Goal: Task Accomplishment & Management: Use online tool/utility

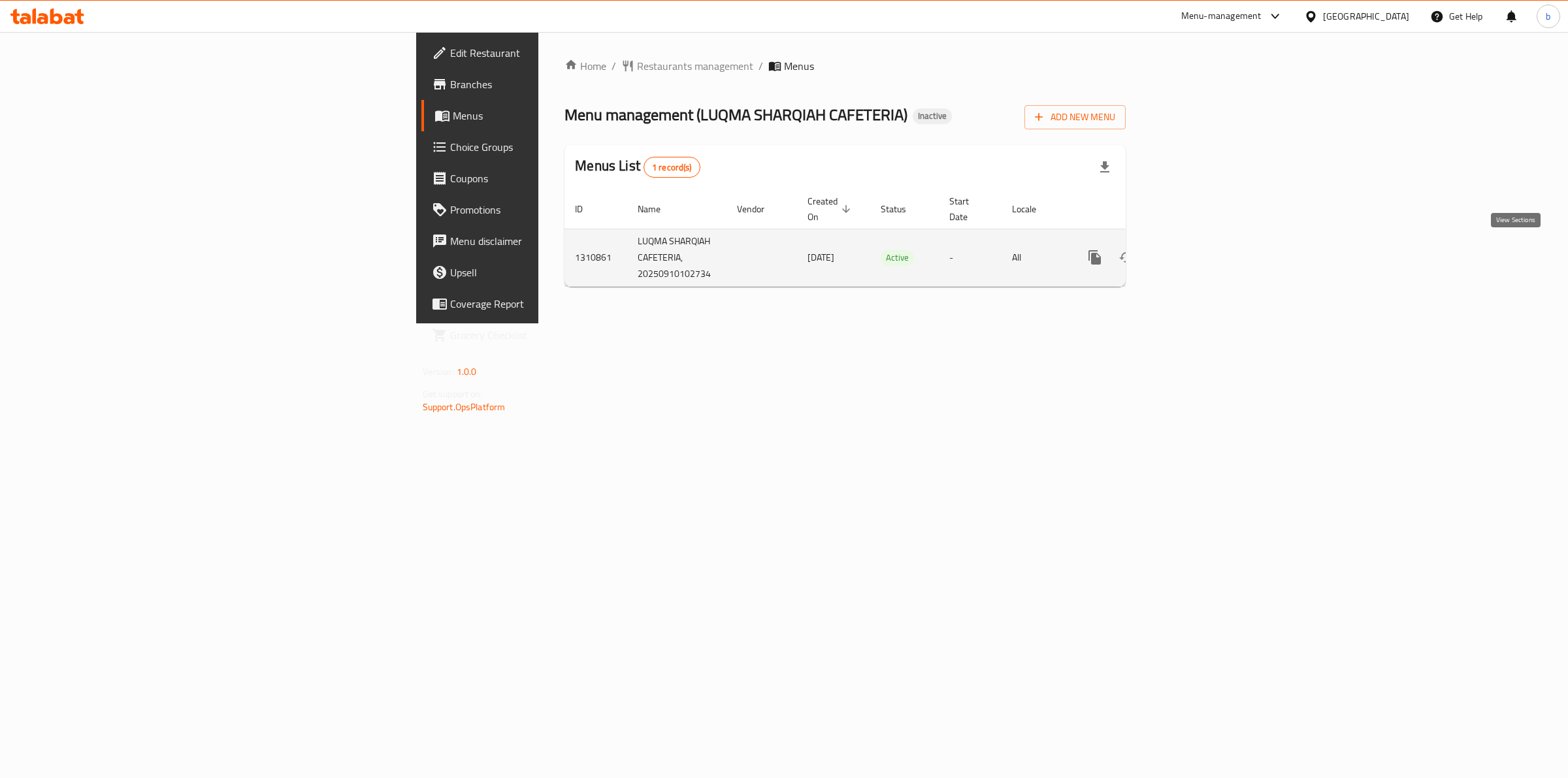
click at [1205, 260] on link "enhanced table" at bounding box center [1189, 258] width 31 height 31
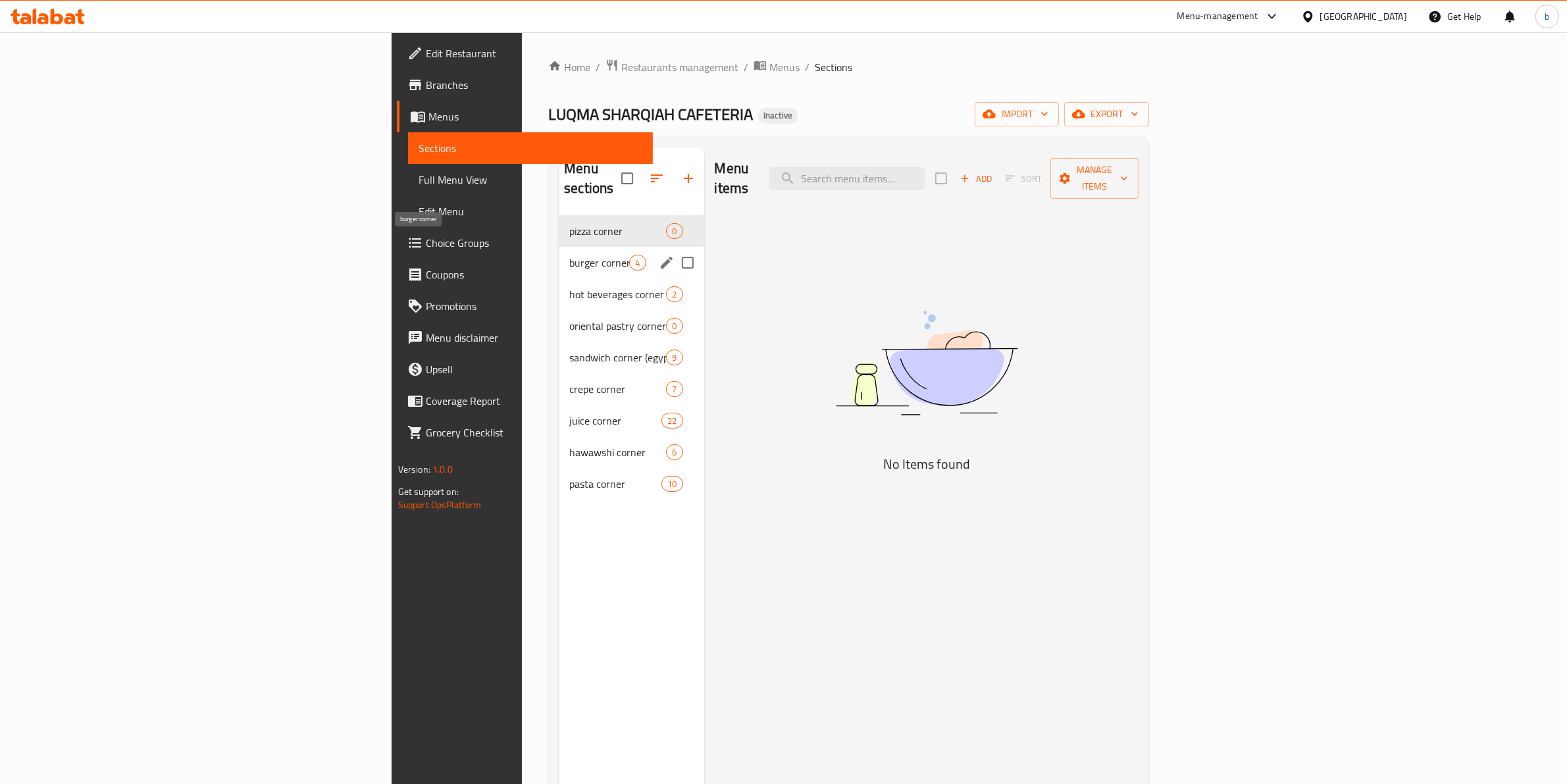
click at [570, 254] on span "burger corner" at bounding box center [600, 262] width 60 height 16
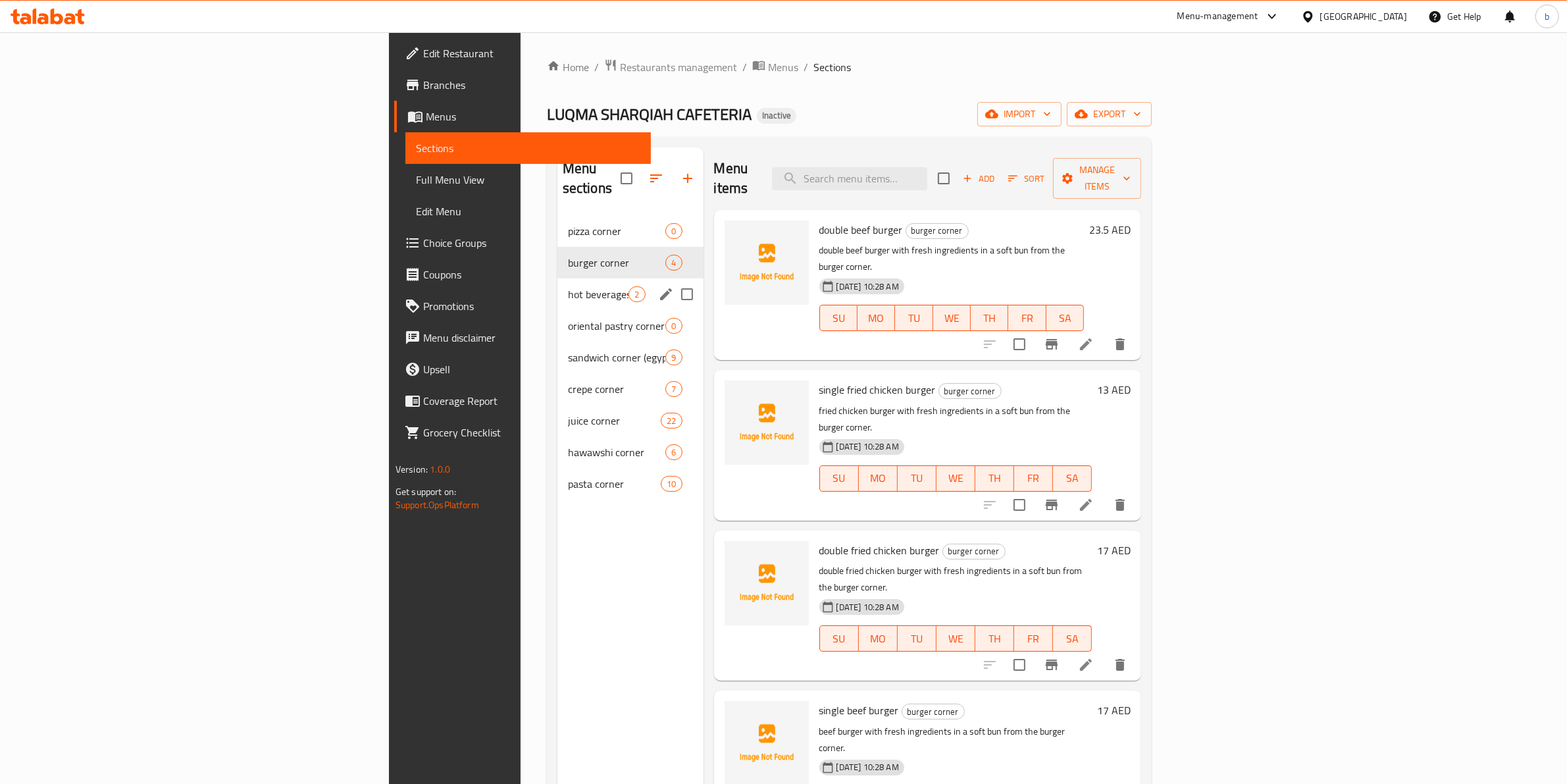
click at [558, 286] on div "hot beverages corner 2" at bounding box center [631, 294] width 146 height 32
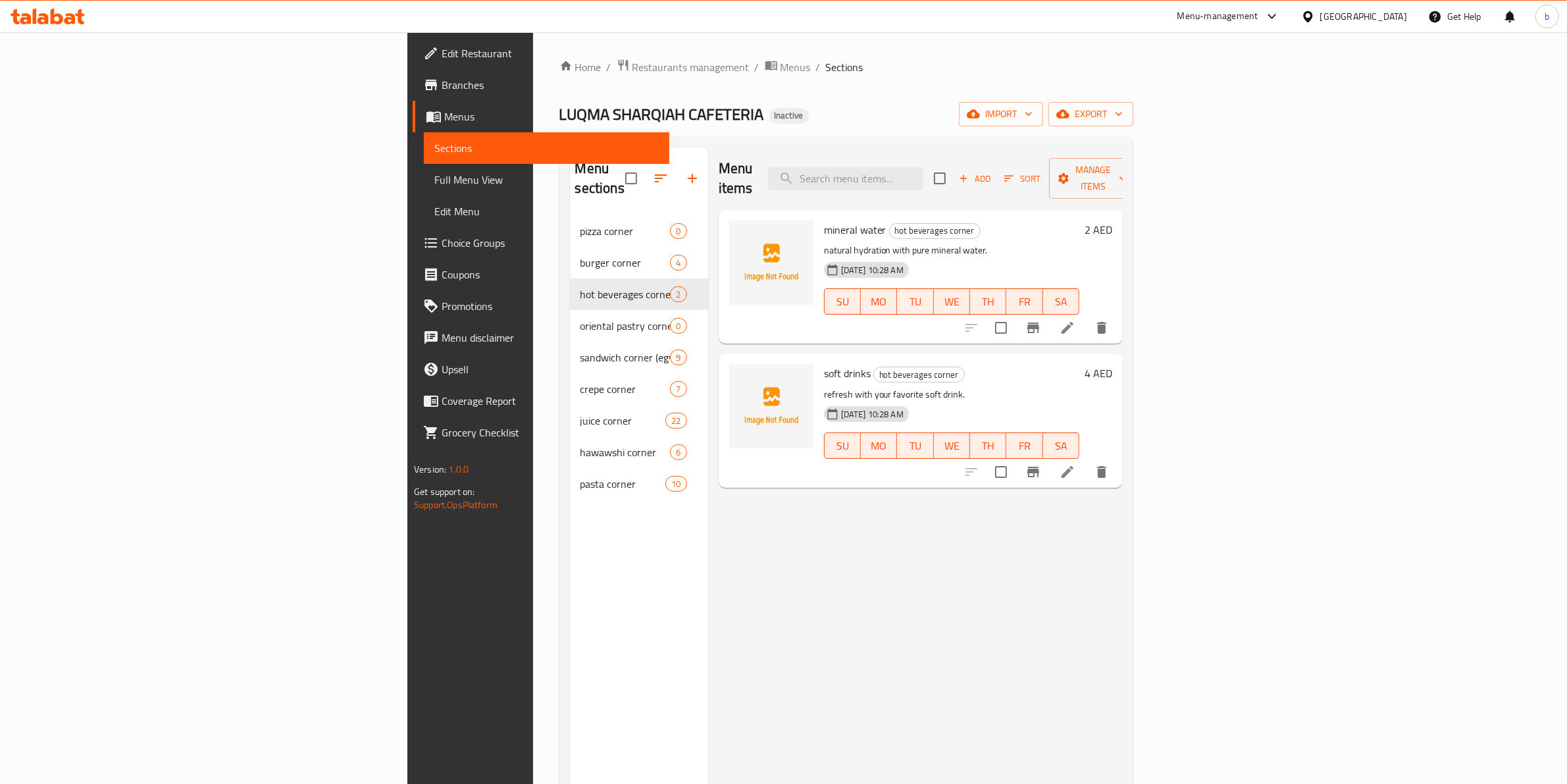
click at [434, 175] on span "Full Menu View" at bounding box center [546, 179] width 224 height 16
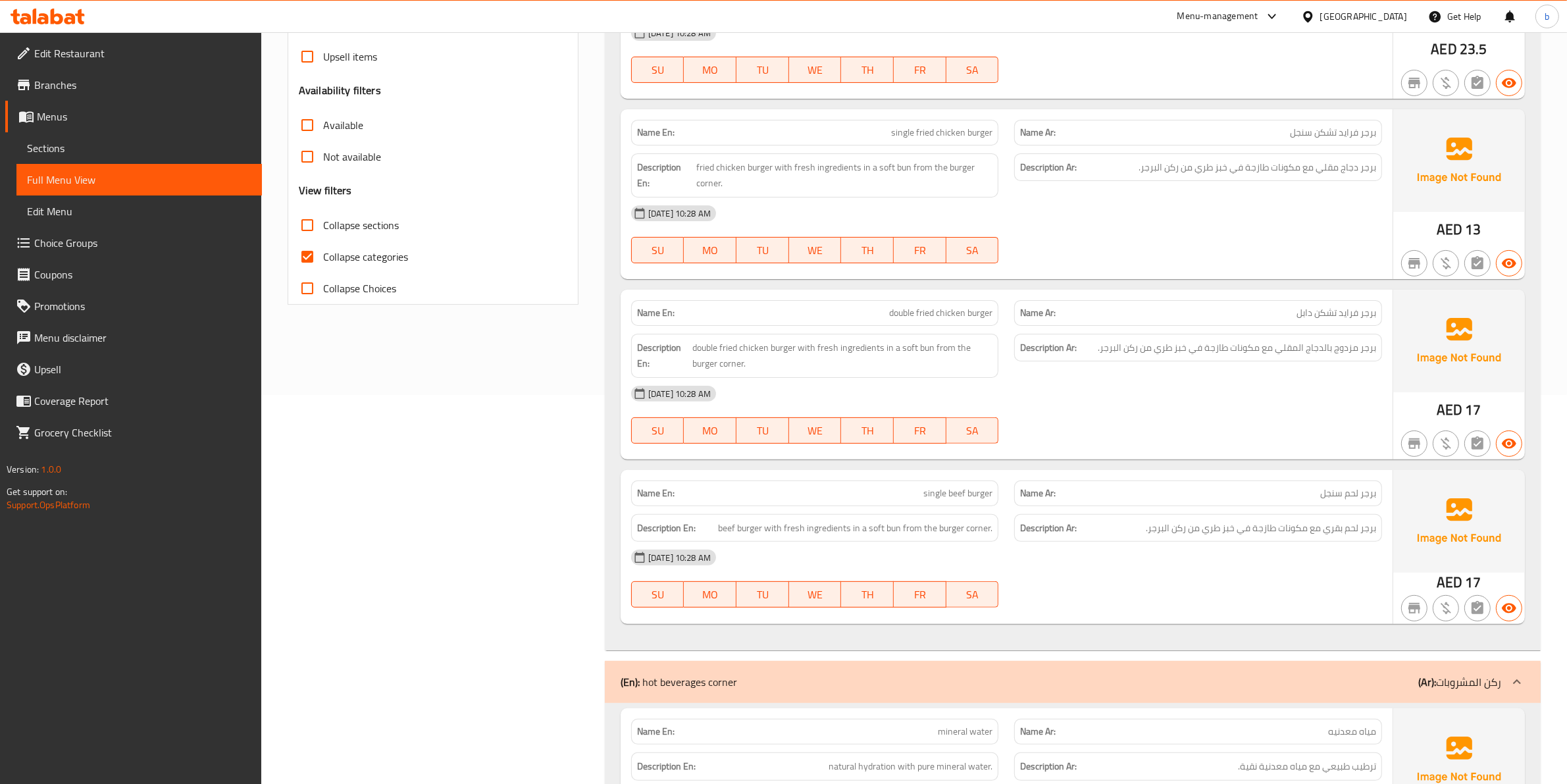
scroll to position [412, 0]
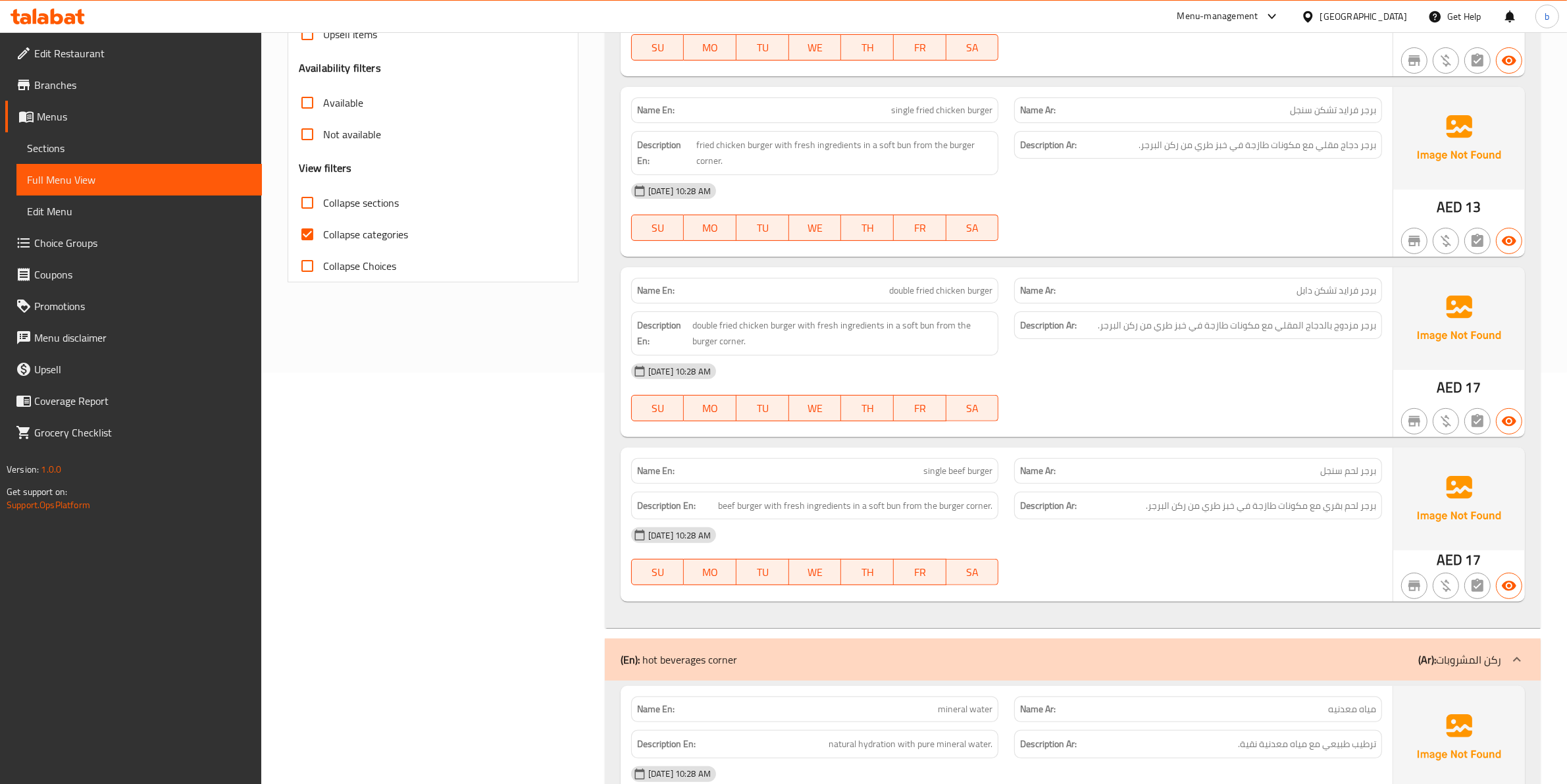
click at [321, 228] on input "Collapse categories" at bounding box center [307, 234] width 32 height 32
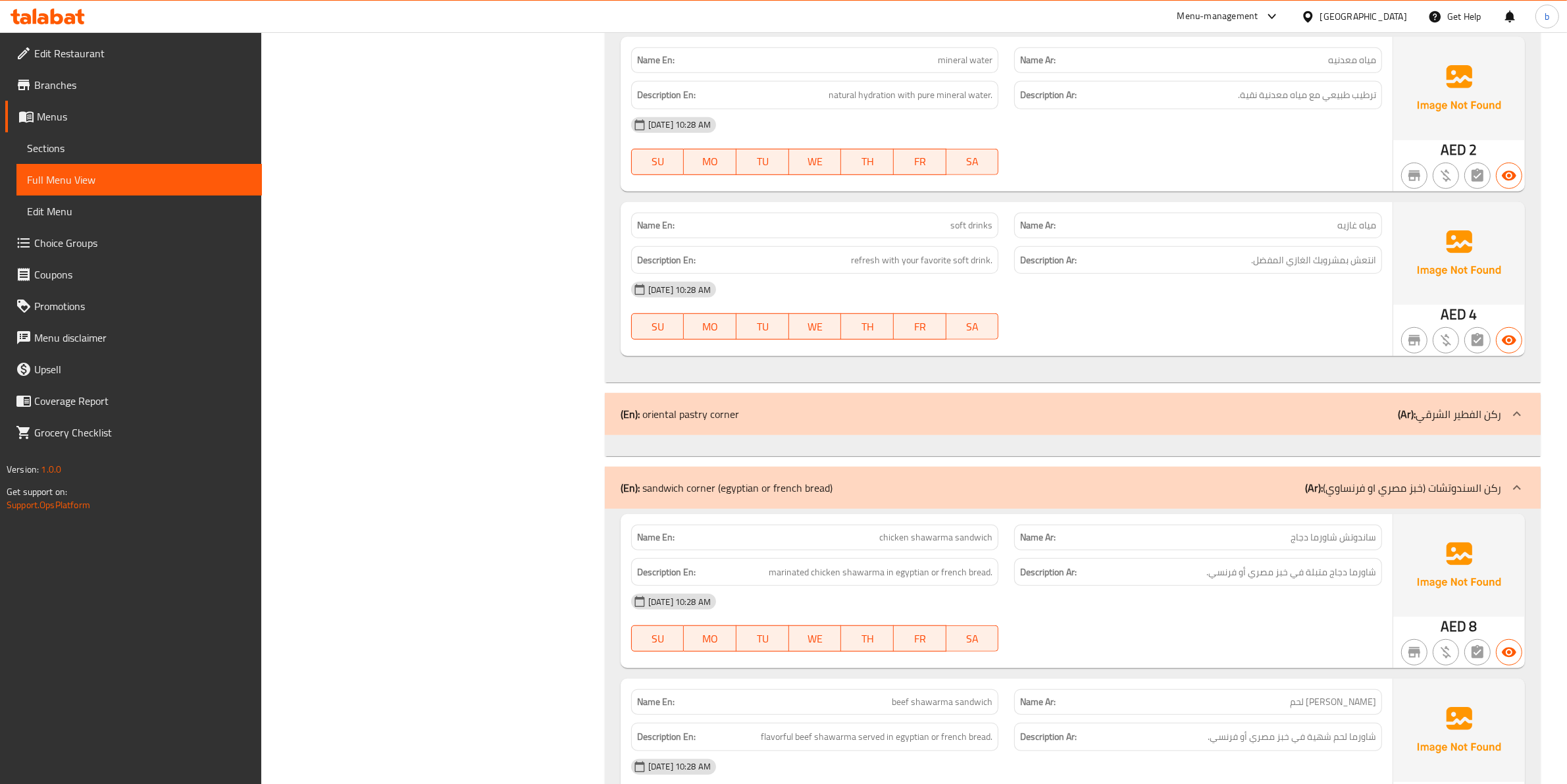
scroll to position [1069, 0]
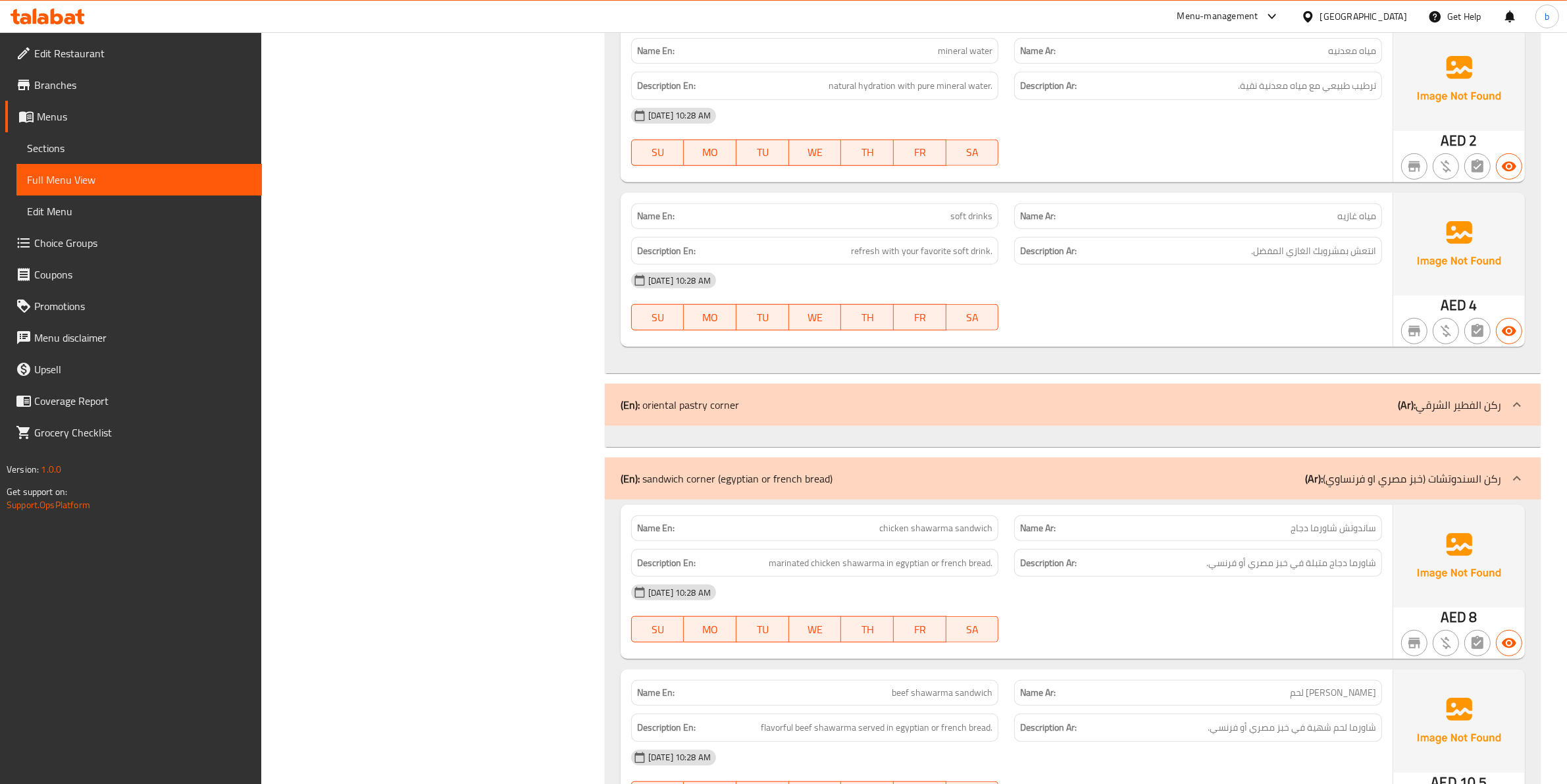
click at [1528, 412] on div at bounding box center [1517, 405] width 32 height 32
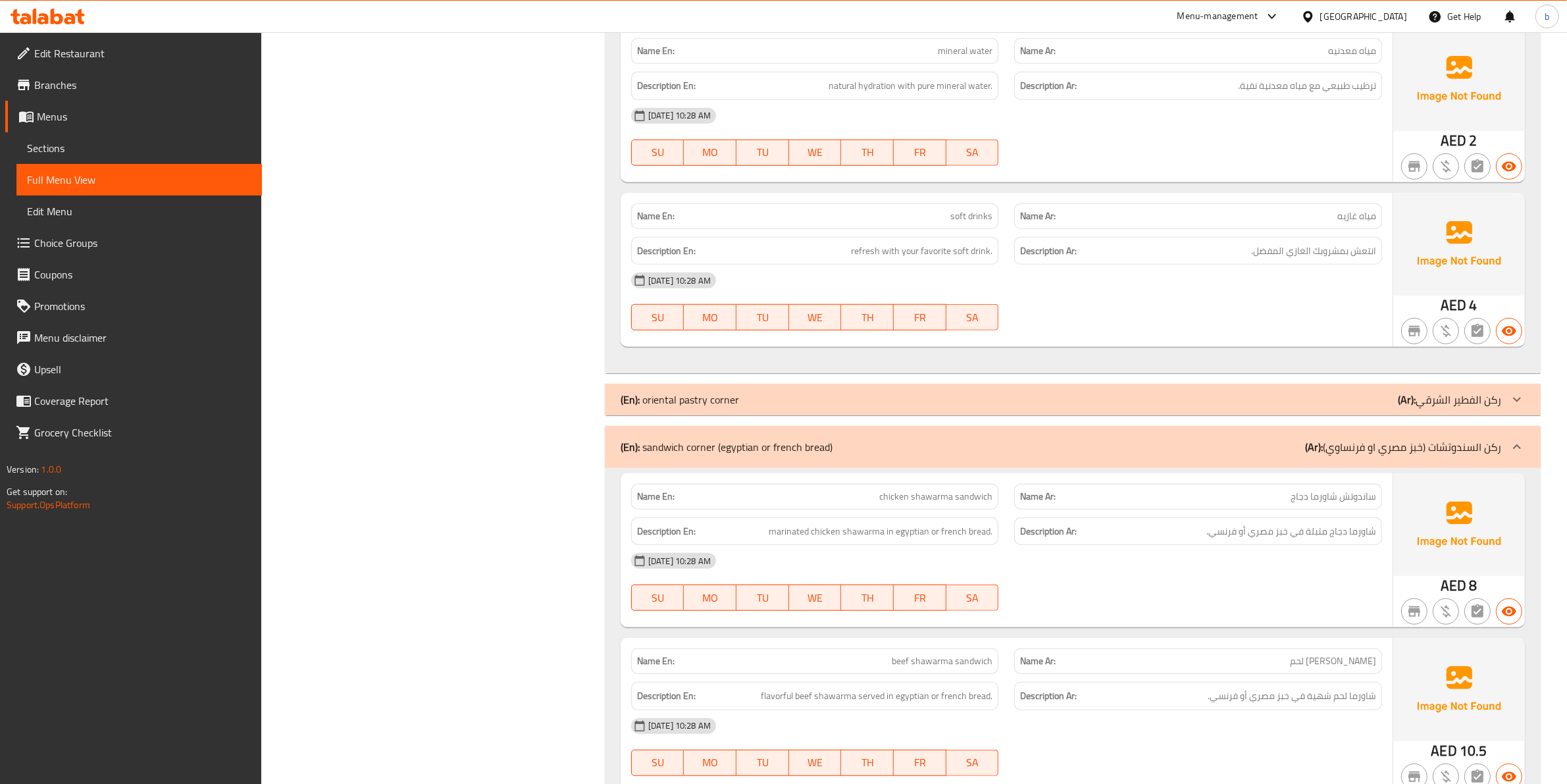
click at [1521, 407] on icon at bounding box center [1517, 399] width 16 height 16
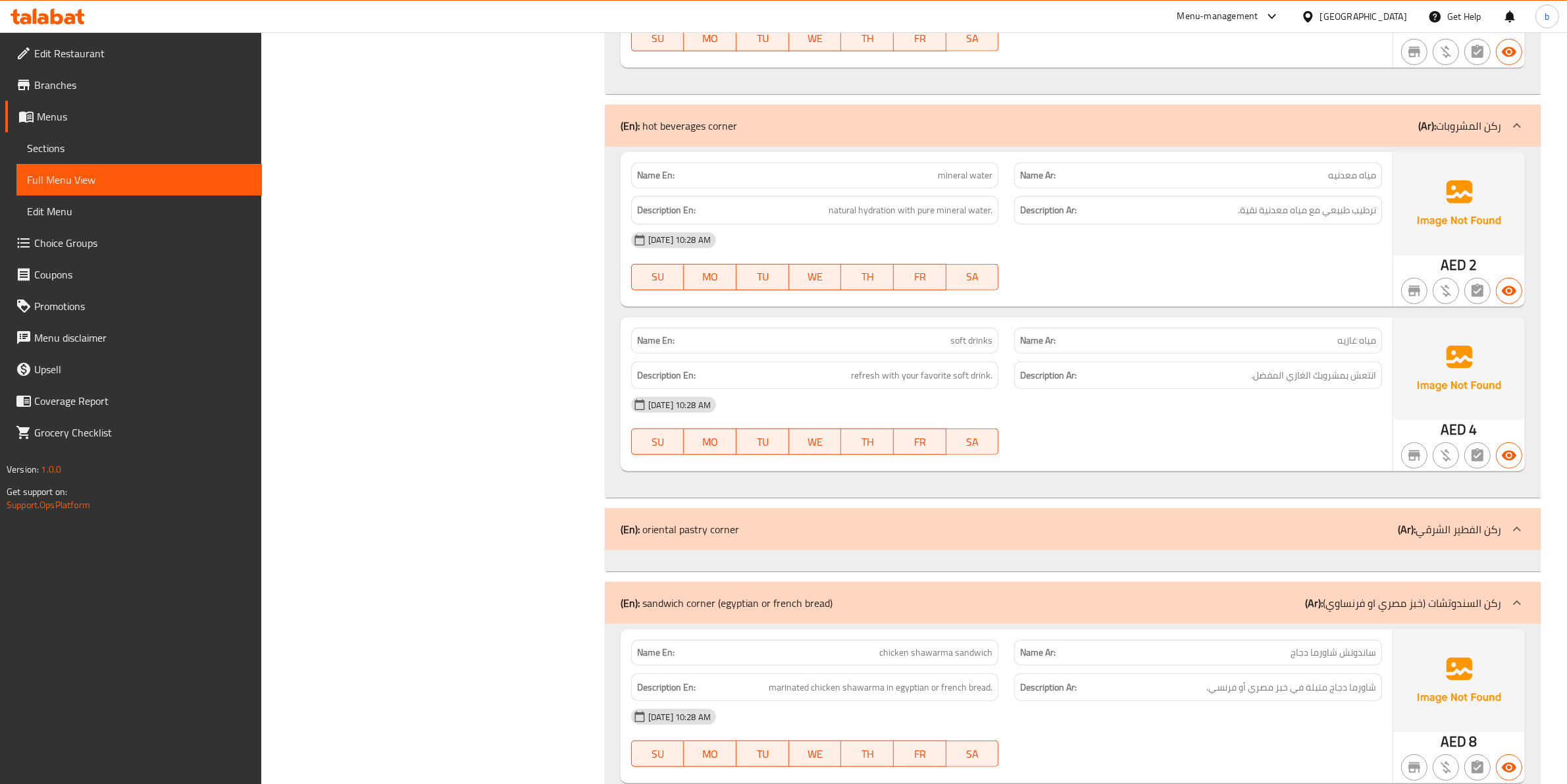
scroll to position [905, 0]
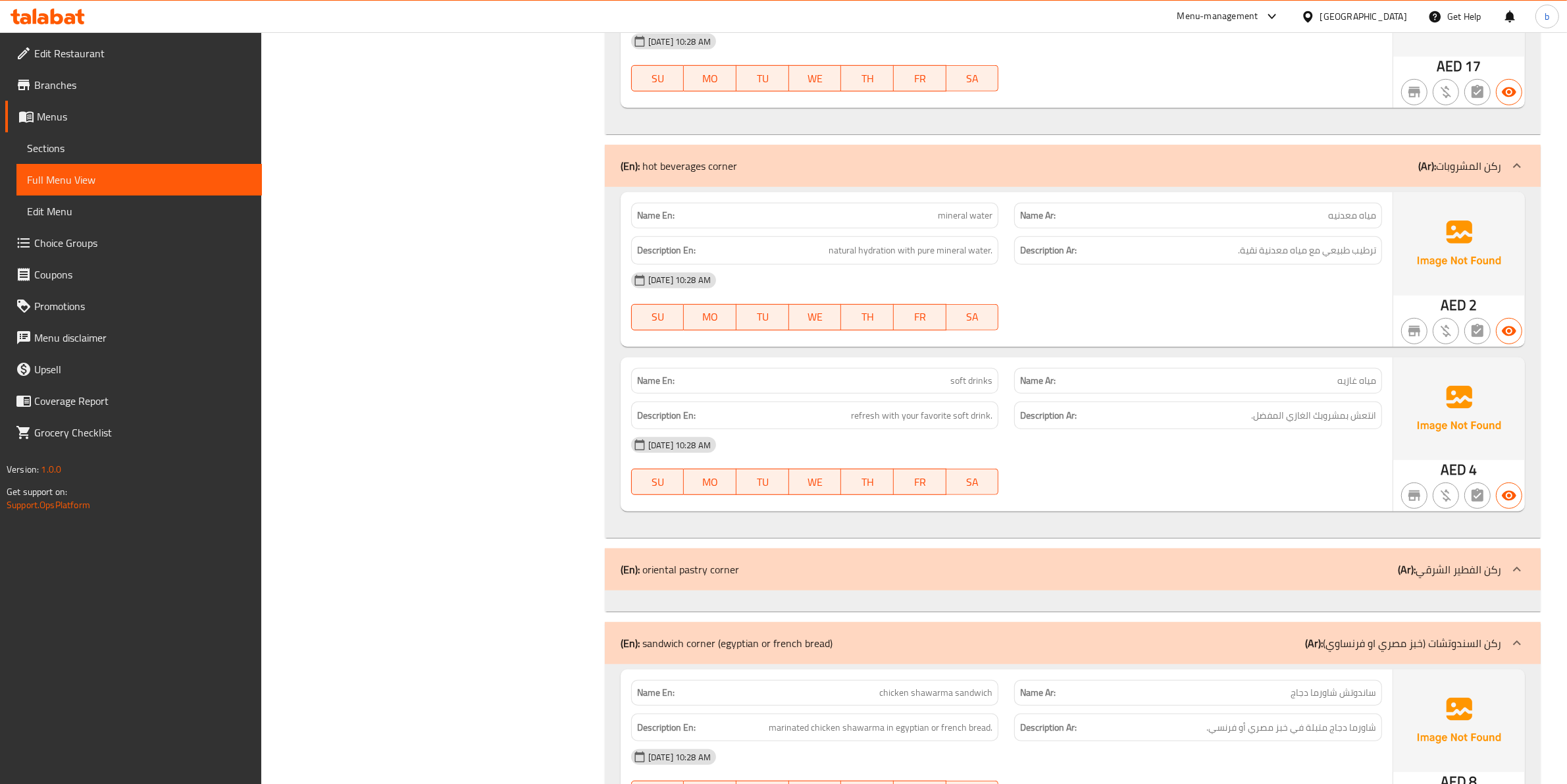
click at [1515, 577] on icon at bounding box center [1517, 569] width 16 height 16
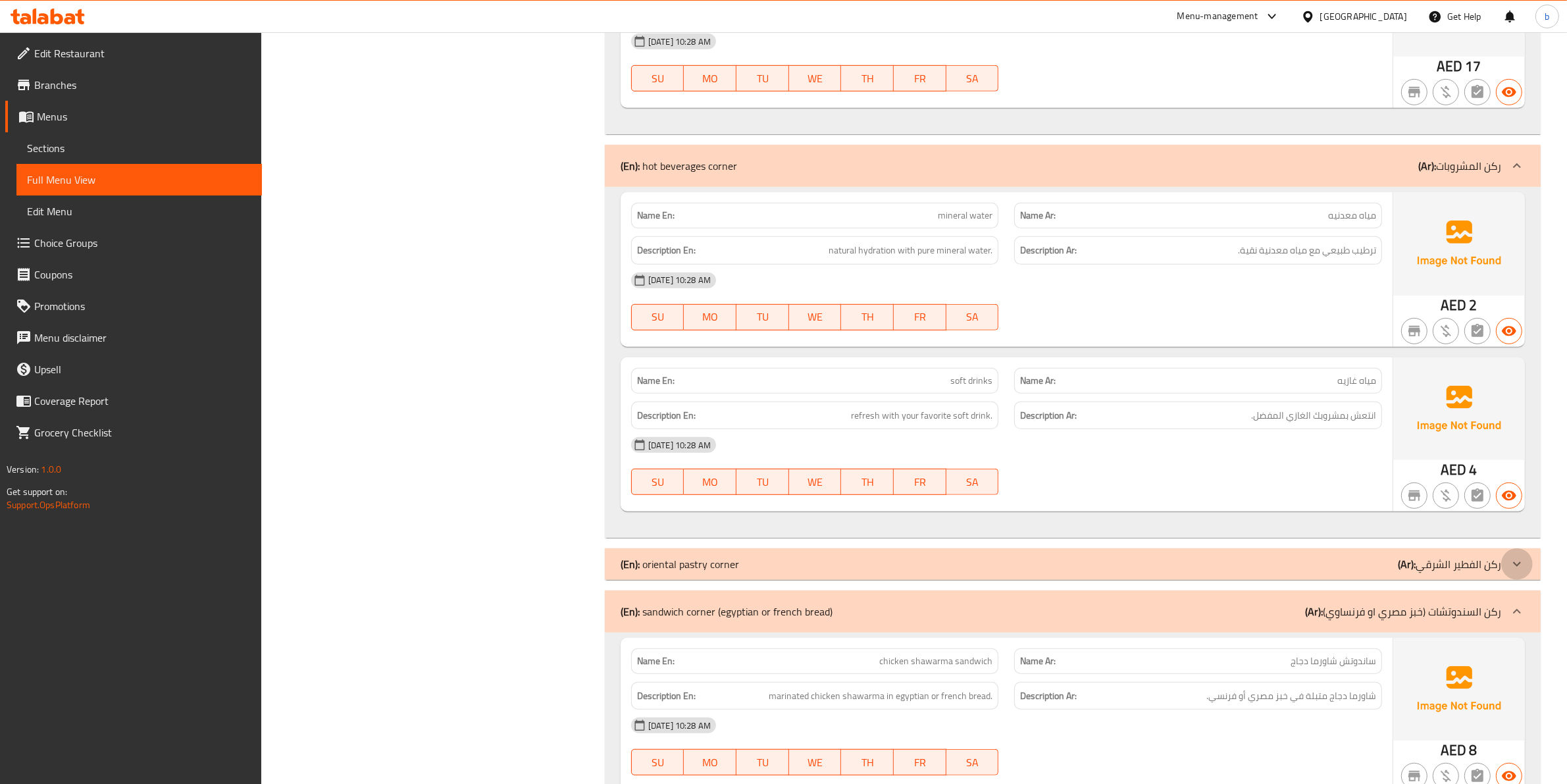
click at [1515, 579] on div at bounding box center [1517, 564] width 32 height 32
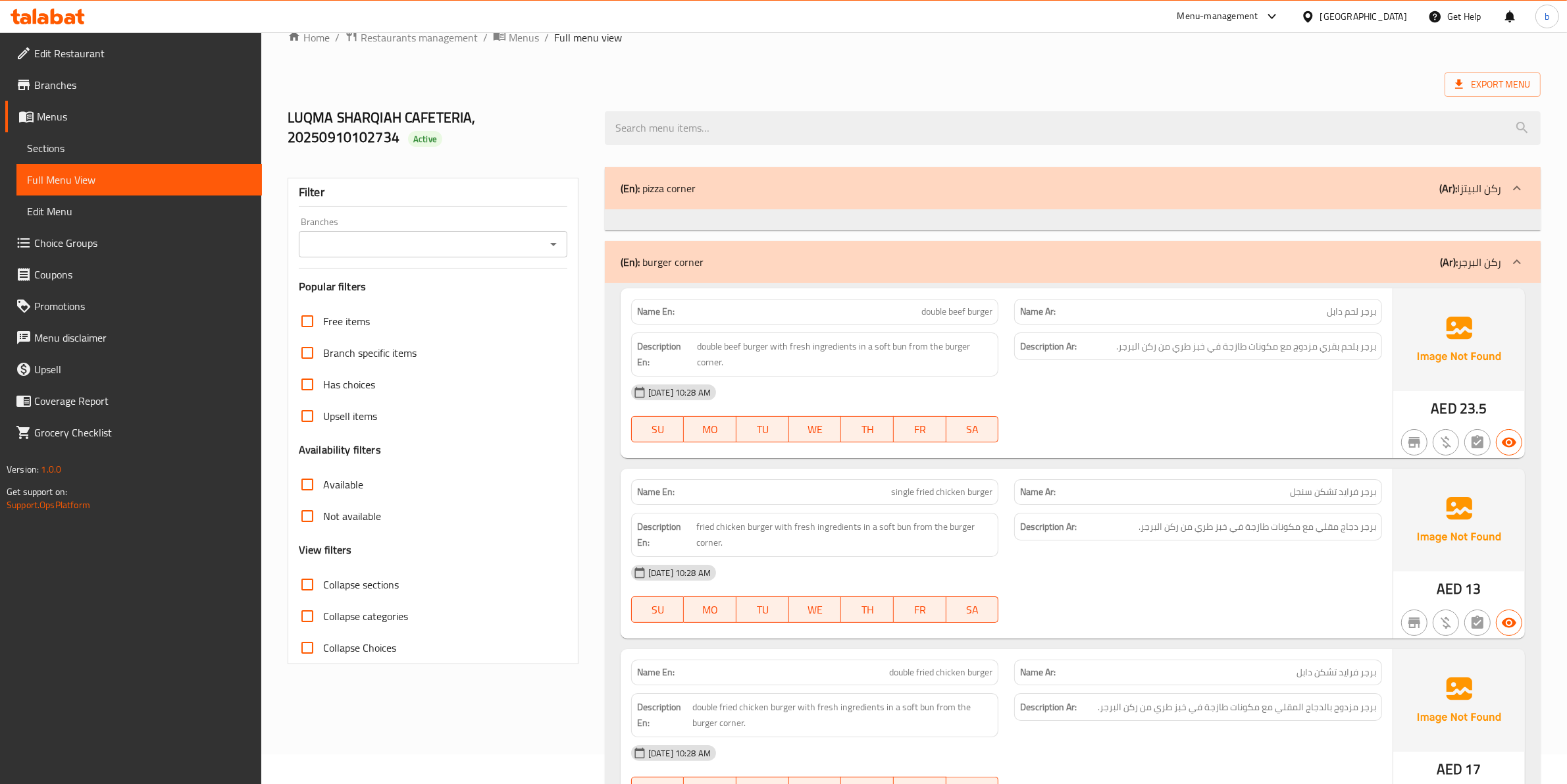
scroll to position [0, 0]
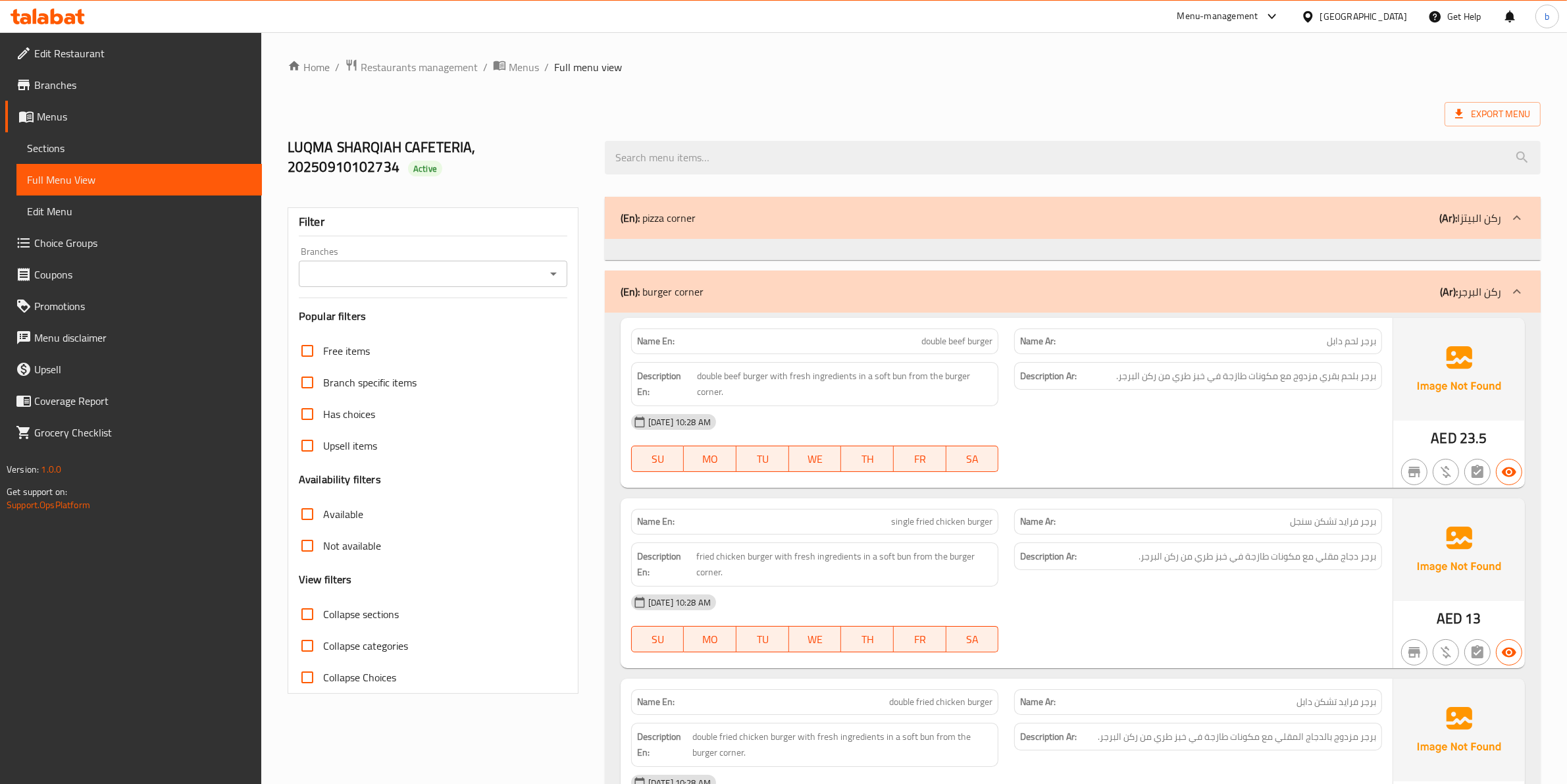
click at [1515, 230] on div at bounding box center [1517, 218] width 32 height 32
click at [308, 637] on input "Collapse categories" at bounding box center [307, 646] width 32 height 32
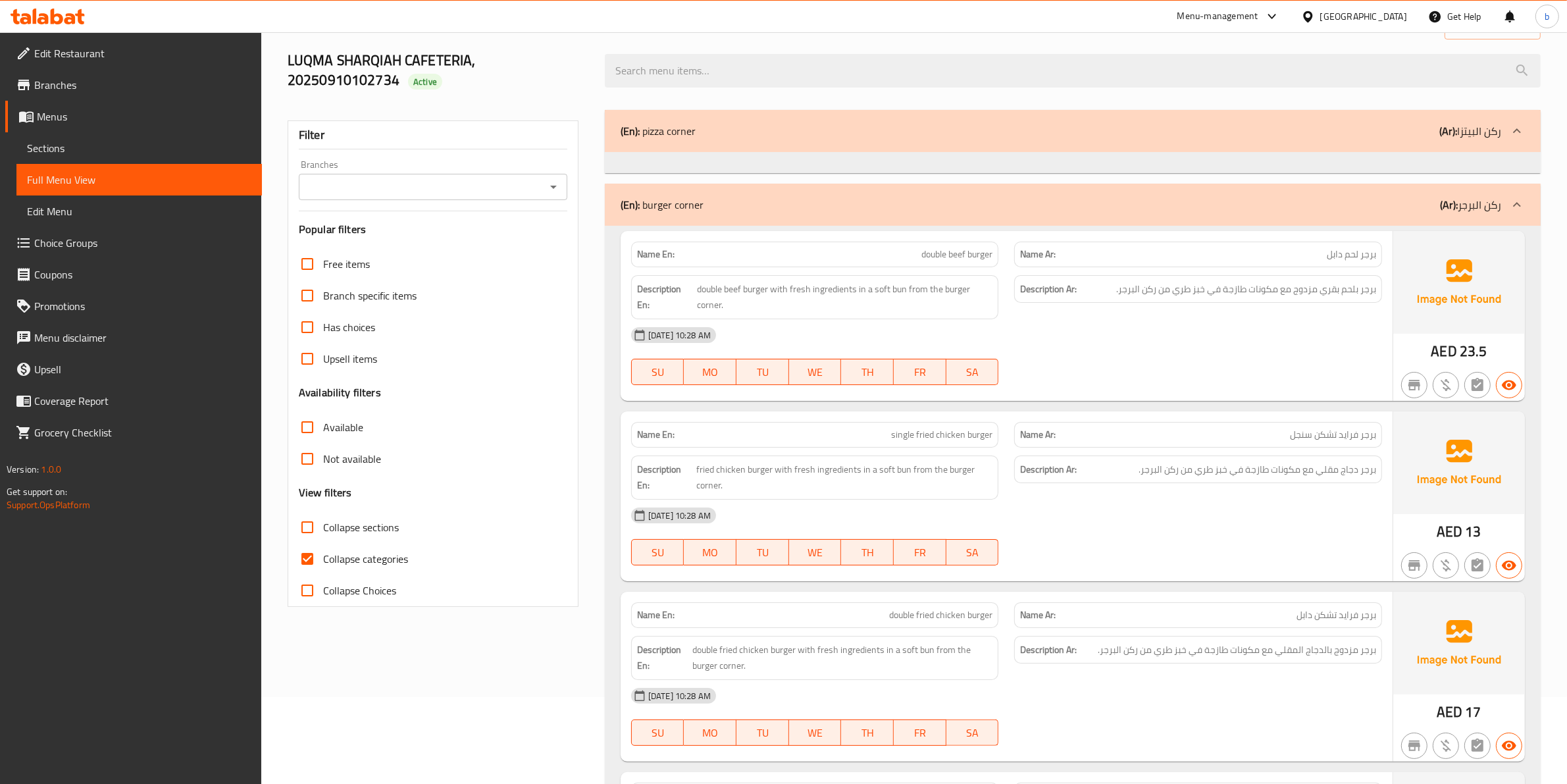
scroll to position [165, 0]
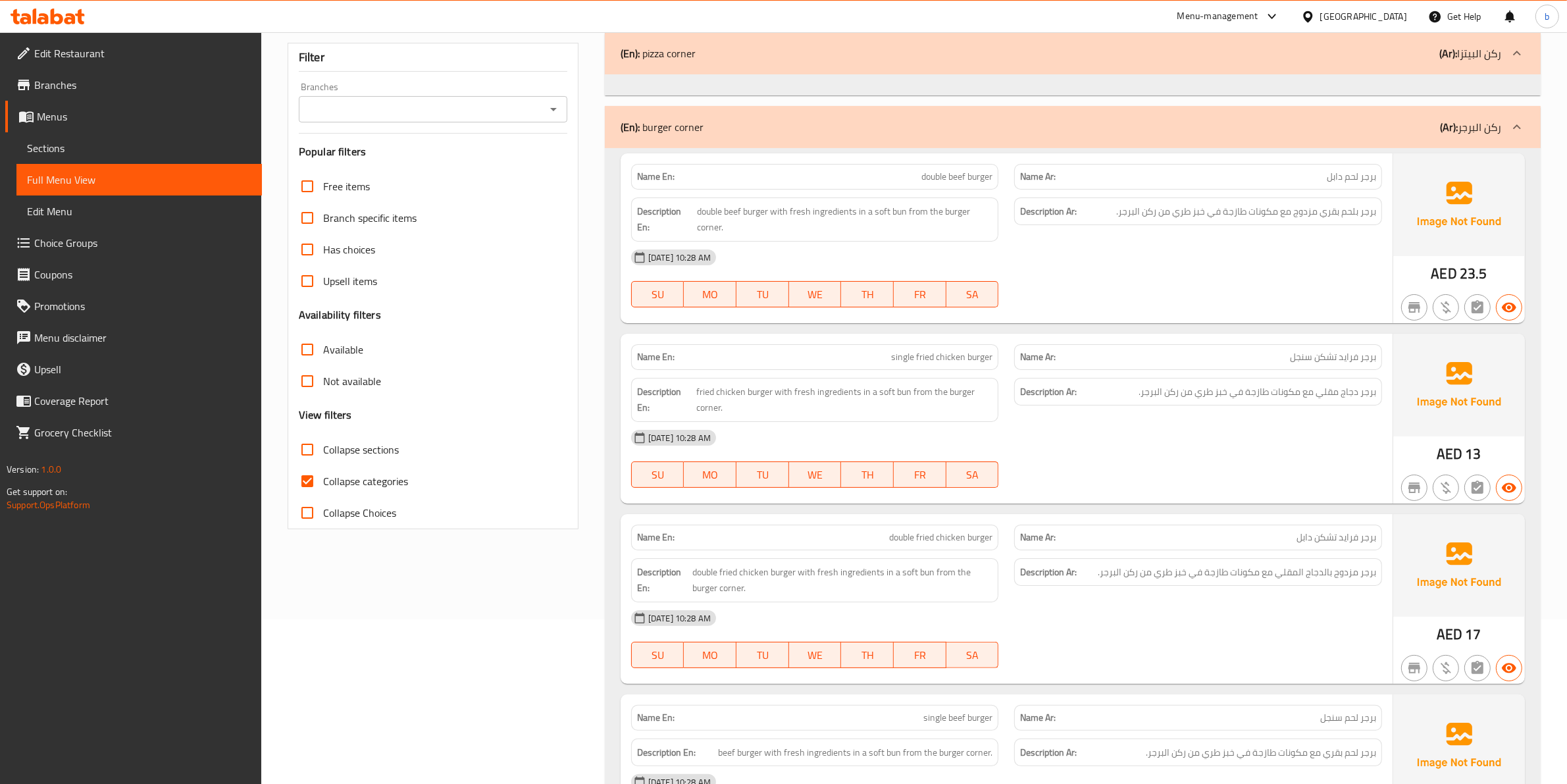
click at [339, 485] on span "Collapse categories" at bounding box center [365, 481] width 85 height 16
click at [323, 485] on input "Collapse categories" at bounding box center [307, 481] width 32 height 32
checkbox input "false"
click at [310, 452] on input "Collapse sections" at bounding box center [307, 449] width 32 height 32
checkbox input "true"
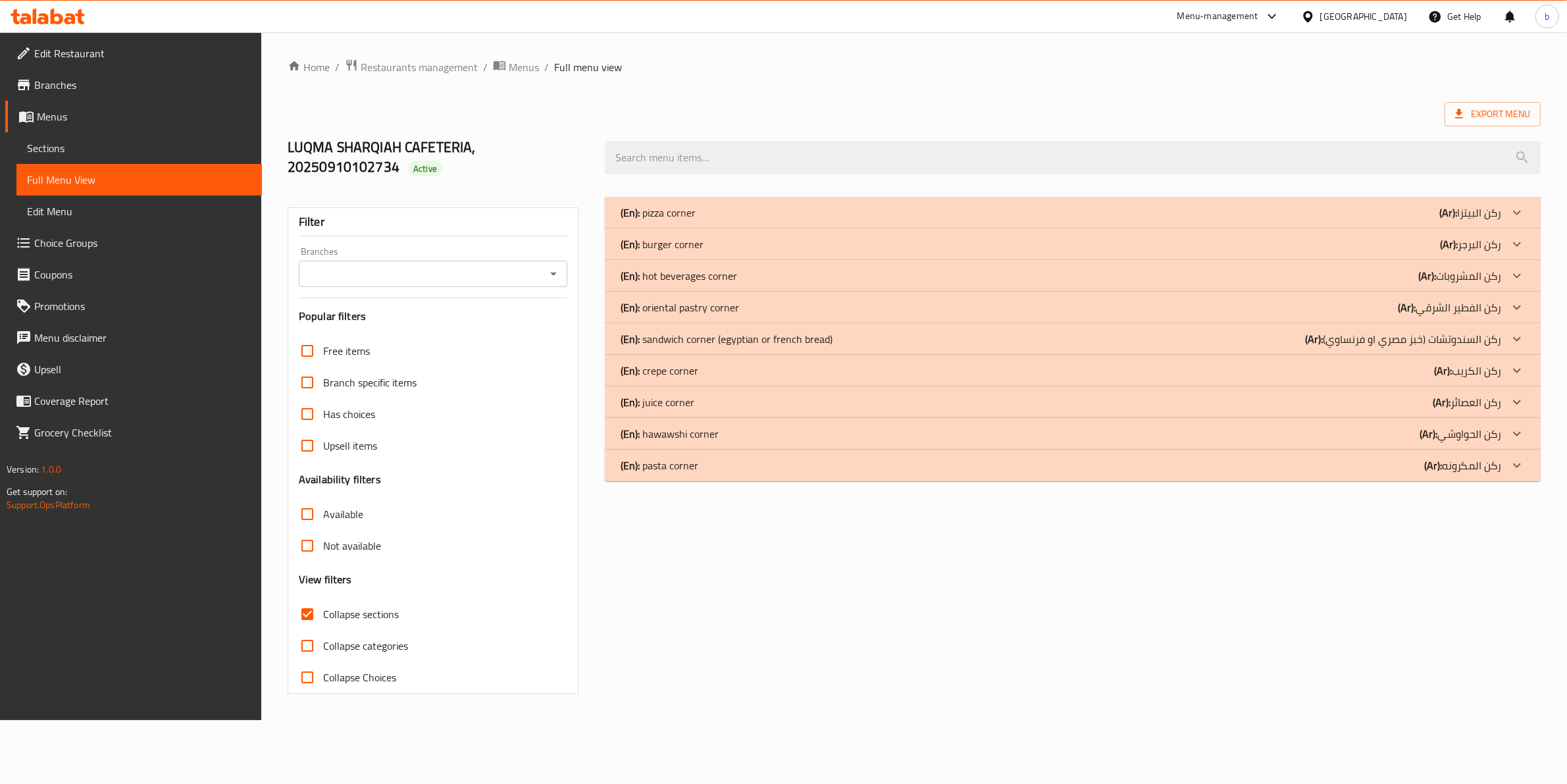
scroll to position [0, 0]
click at [1541, 473] on div at bounding box center [1530, 465] width 32 height 32
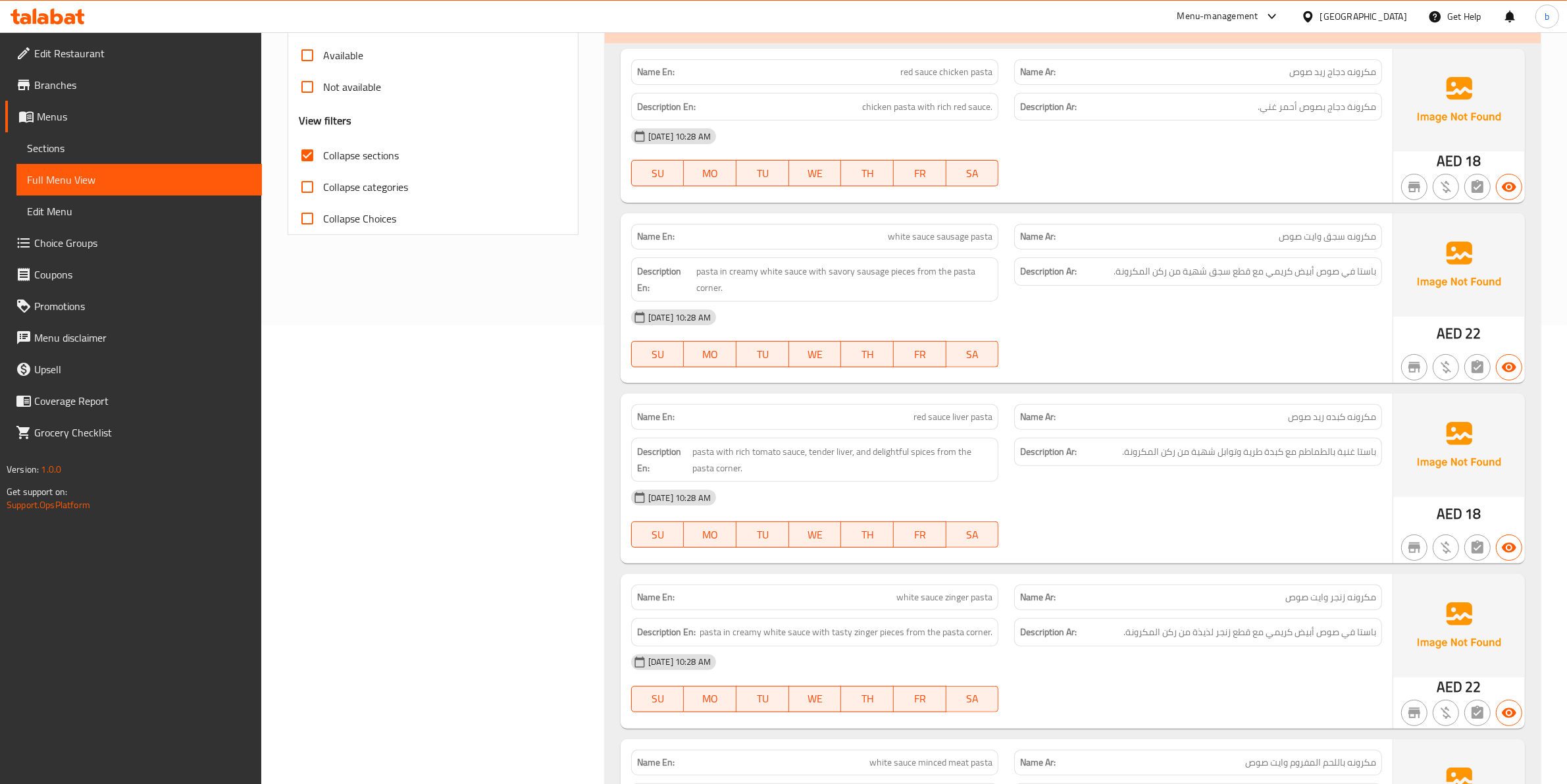
scroll to position [129, 0]
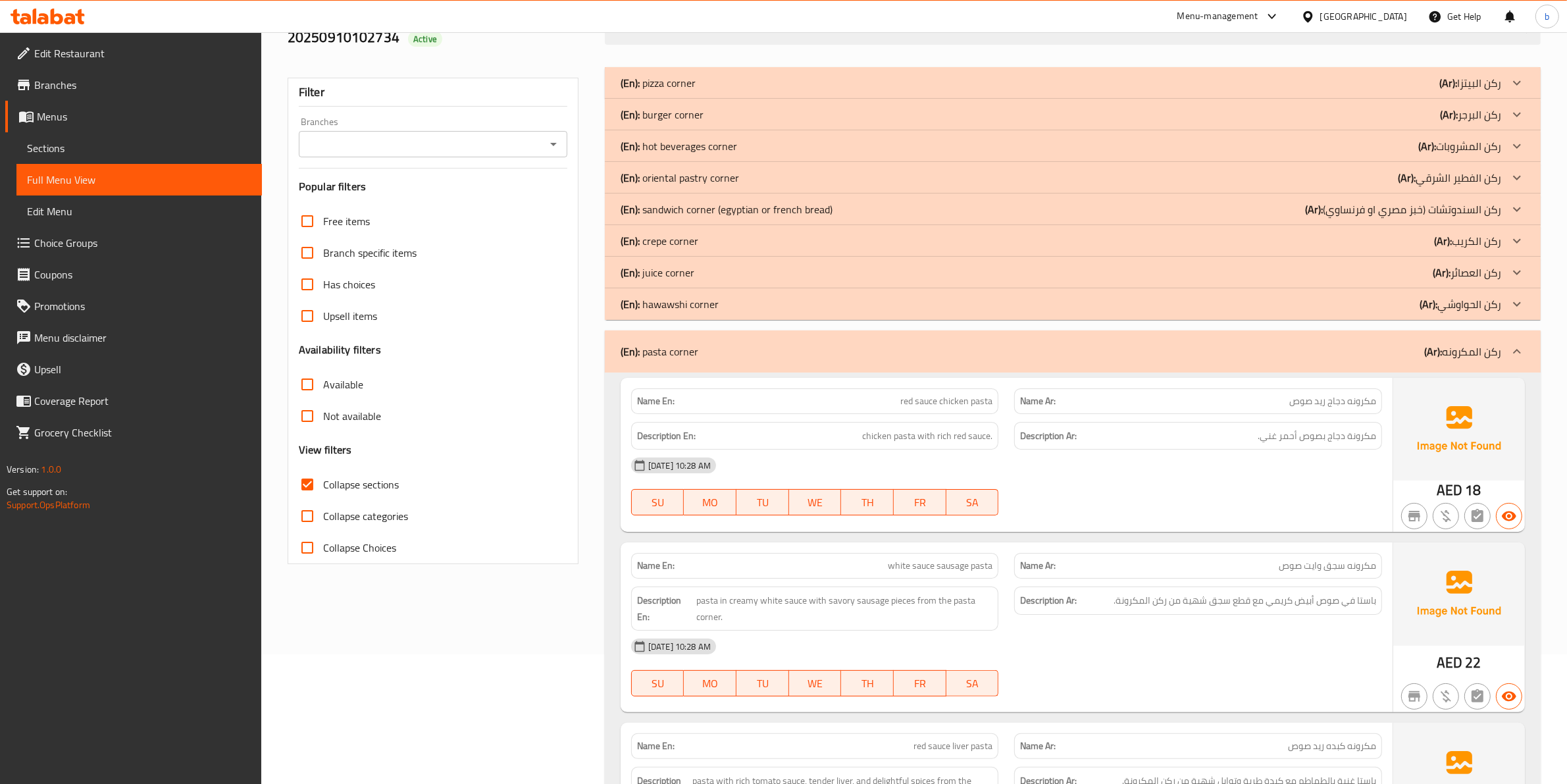
click at [1506, 302] on div at bounding box center [1517, 304] width 32 height 32
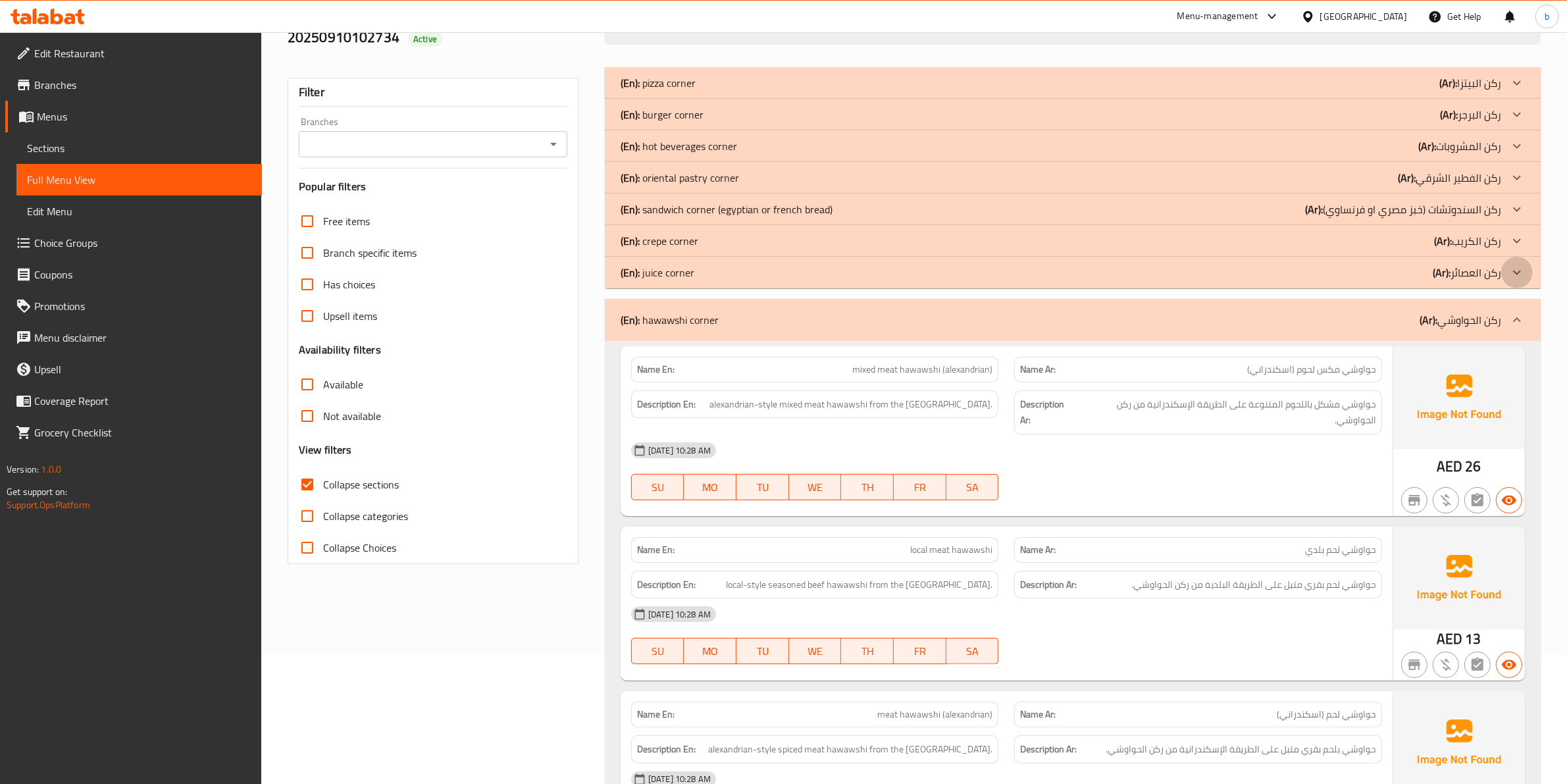
click at [1517, 269] on icon at bounding box center [1517, 272] width 16 height 16
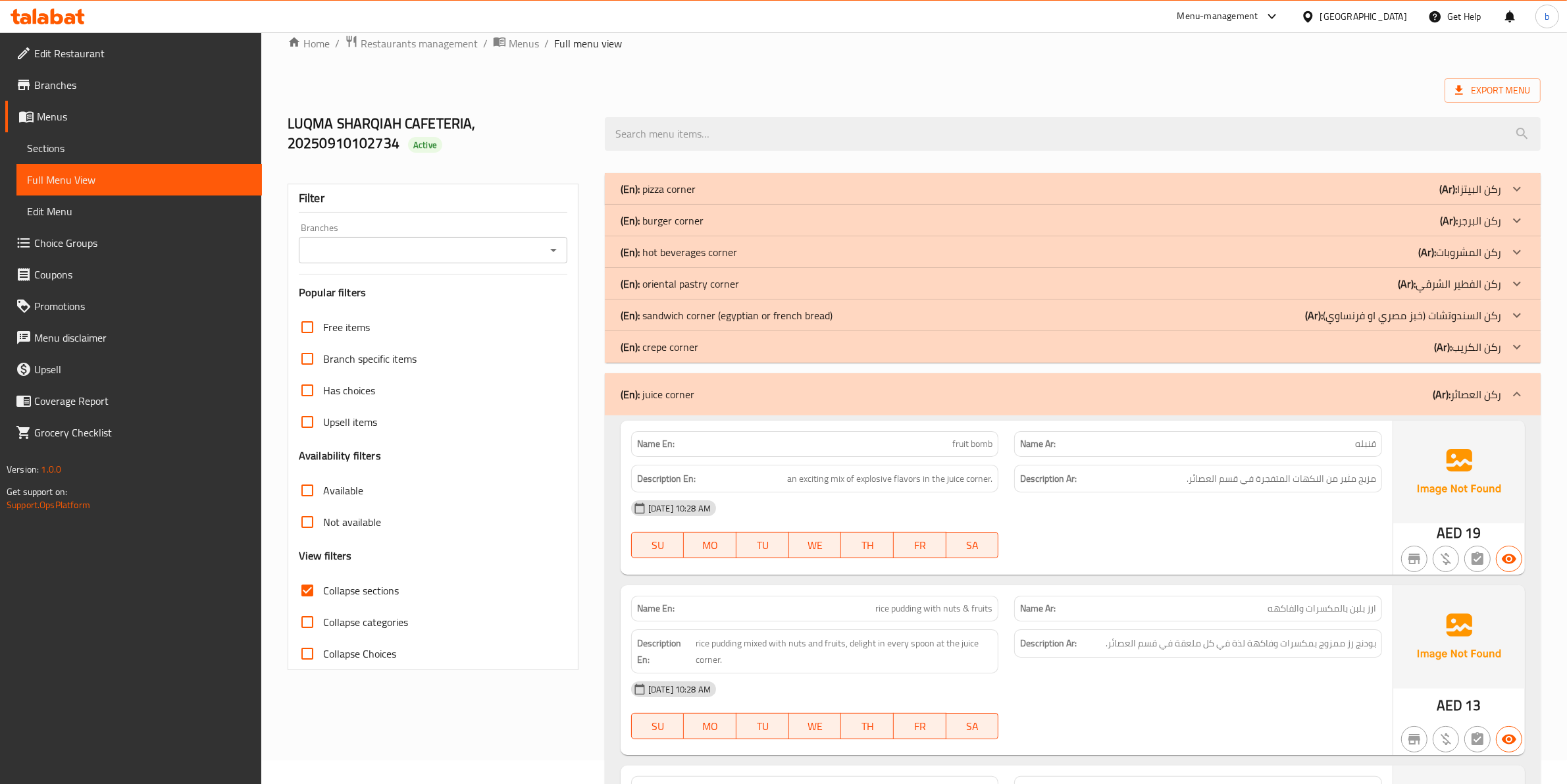
scroll to position [0, 0]
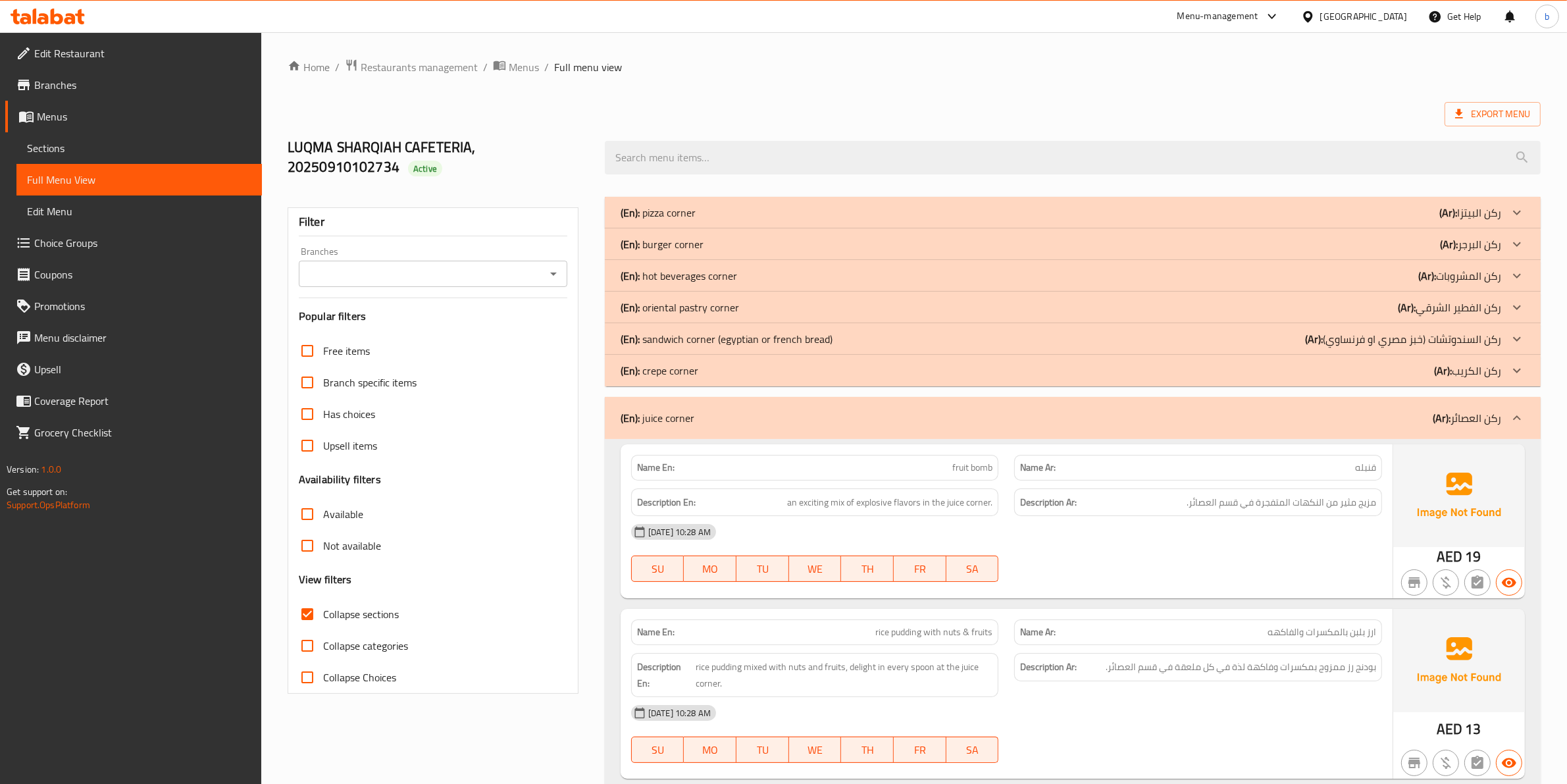
click at [1486, 375] on p "(Ar): ركن الكريب" at bounding box center [1468, 370] width 67 height 16
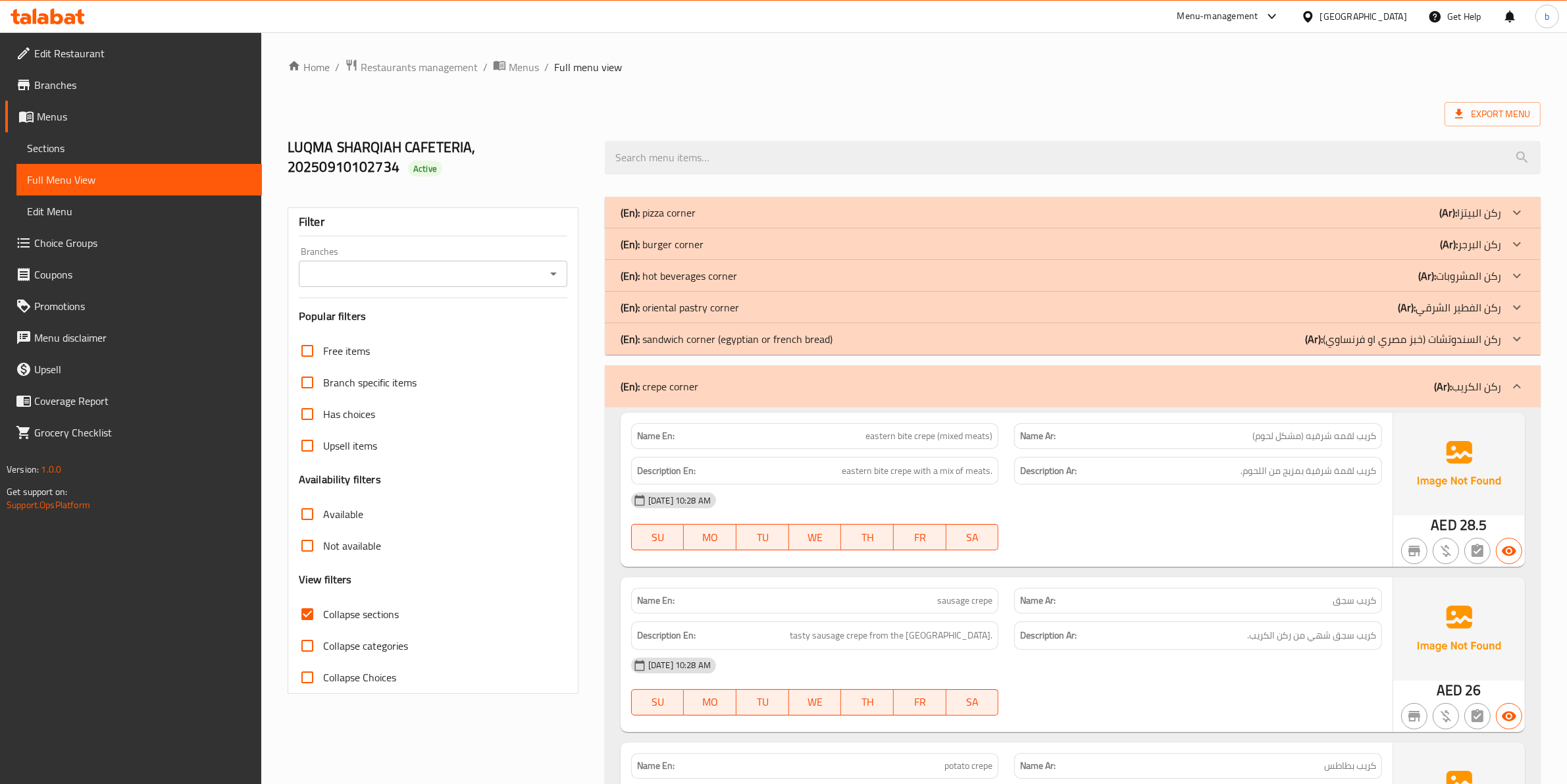
scroll to position [247, 0]
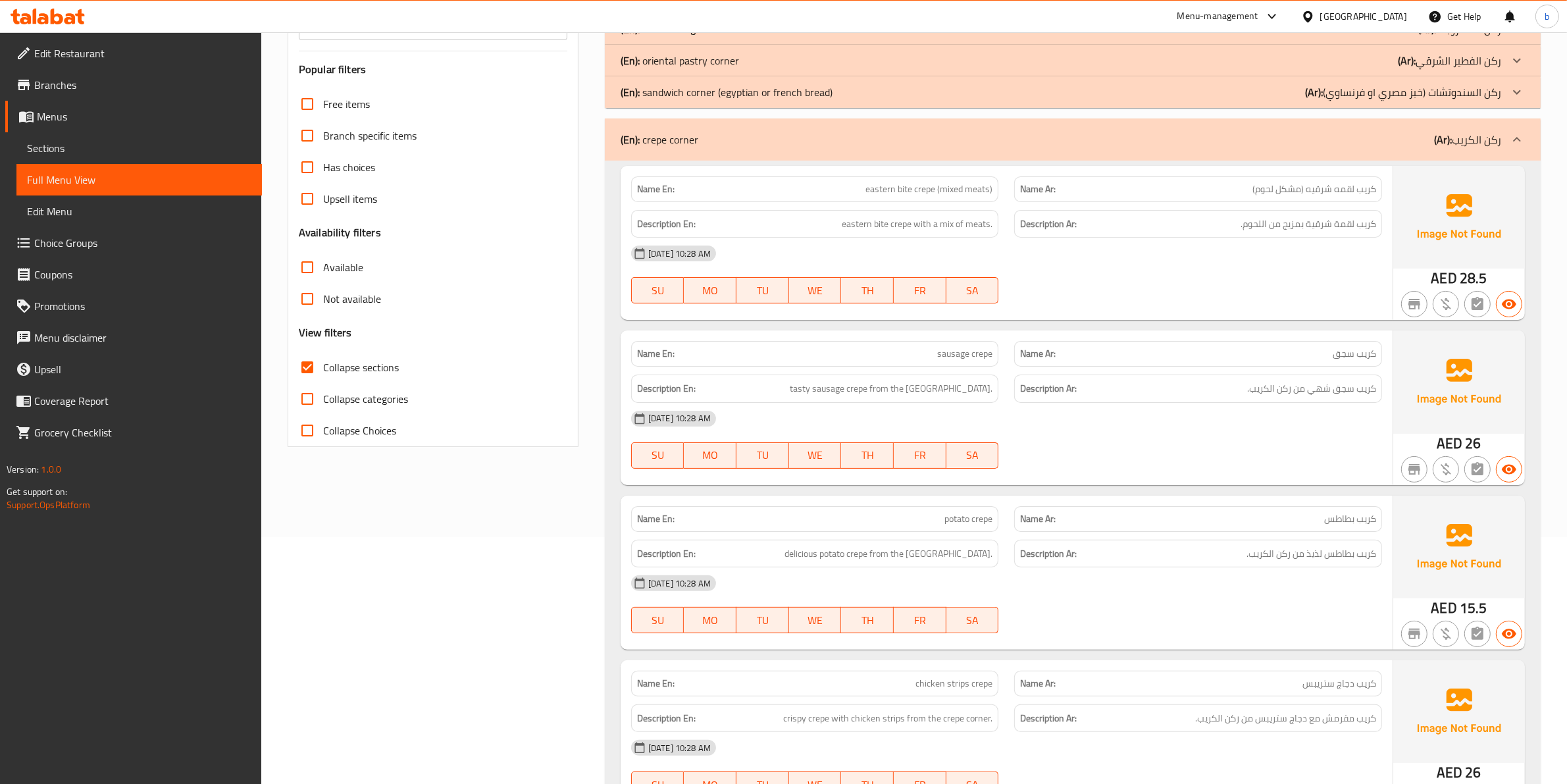
click at [326, 406] on span "Collapse categories" at bounding box center [365, 399] width 85 height 16
click at [323, 406] on input "Collapse categories" at bounding box center [307, 399] width 32 height 32
click at [324, 406] on span "Collapse categories" at bounding box center [365, 399] width 85 height 16
click at [323, 406] on input "Collapse categories" at bounding box center [307, 399] width 32 height 32
checkbox input "false"
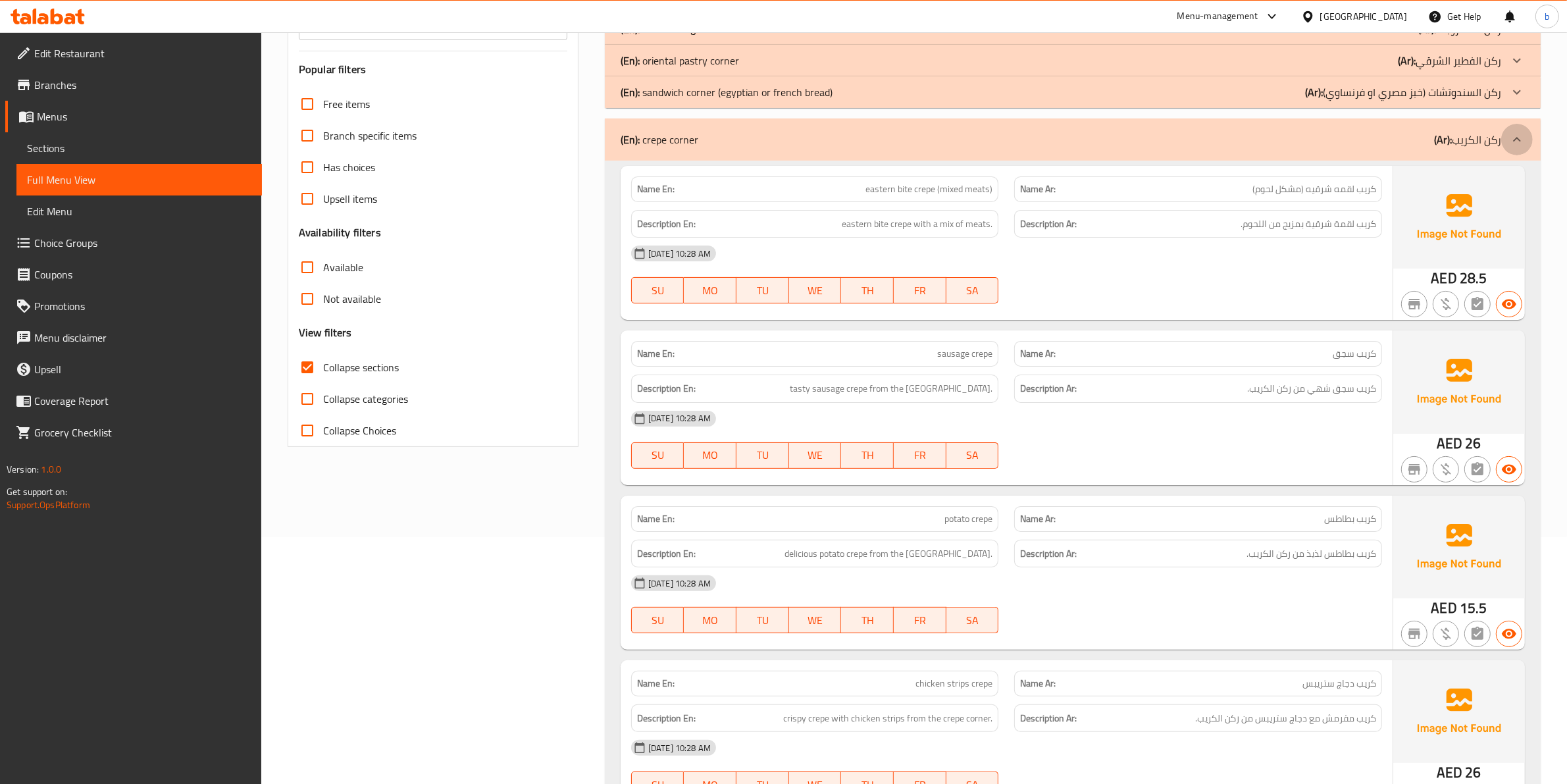
click at [1527, 144] on div at bounding box center [1517, 139] width 32 height 32
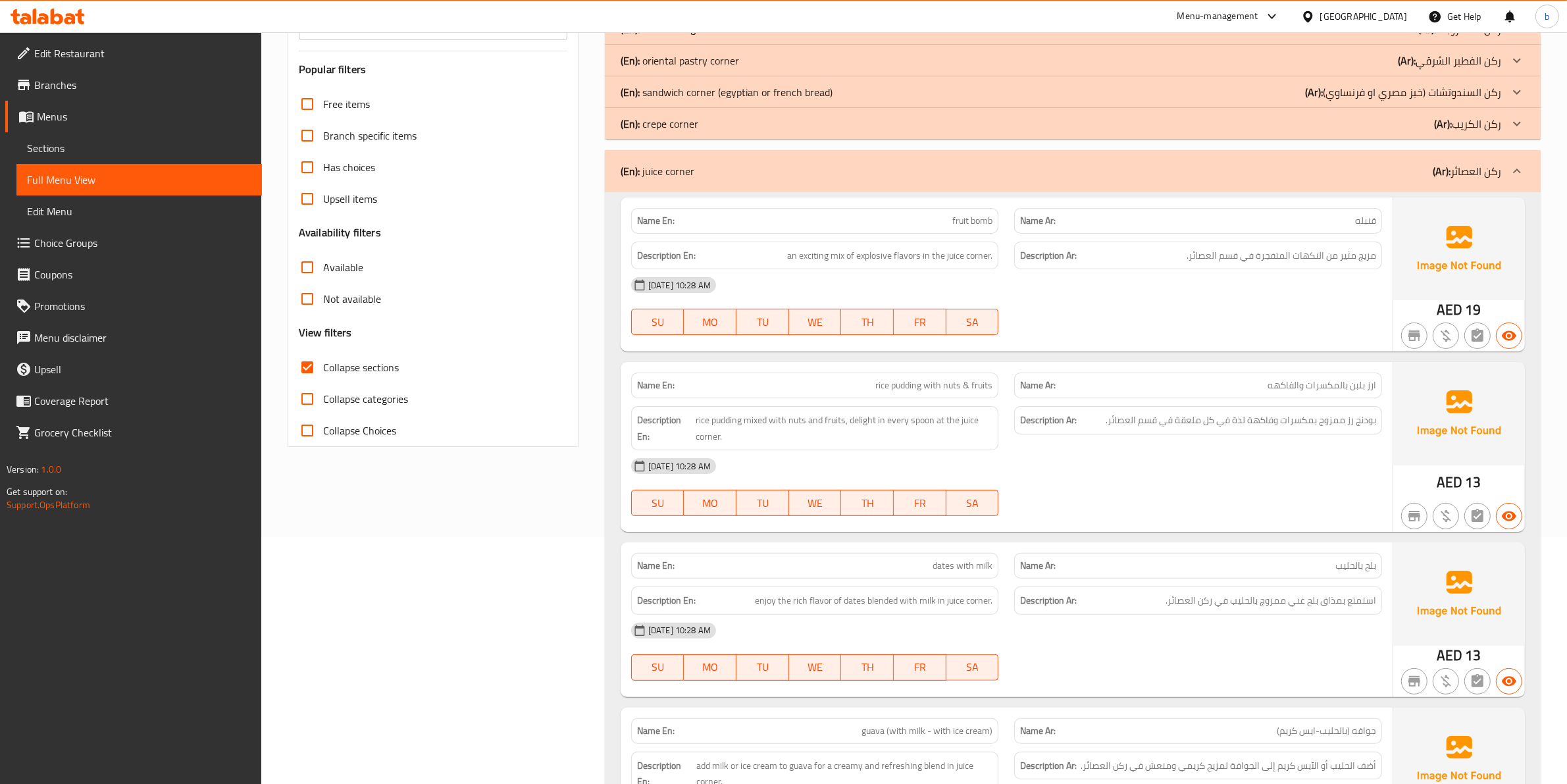
click at [1511, 175] on icon at bounding box center [1517, 171] width 16 height 16
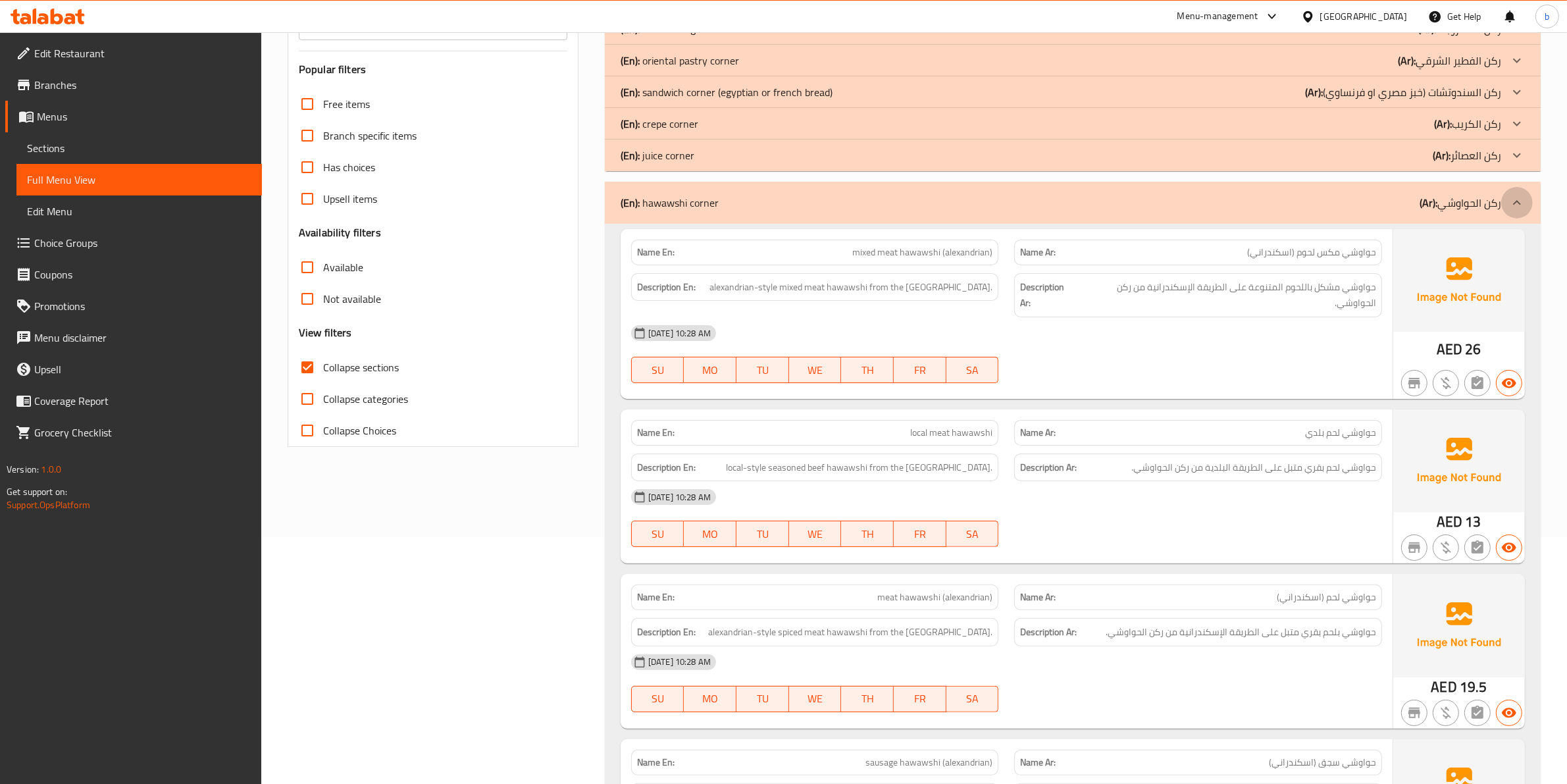
click at [1518, 199] on icon at bounding box center [1517, 202] width 16 height 16
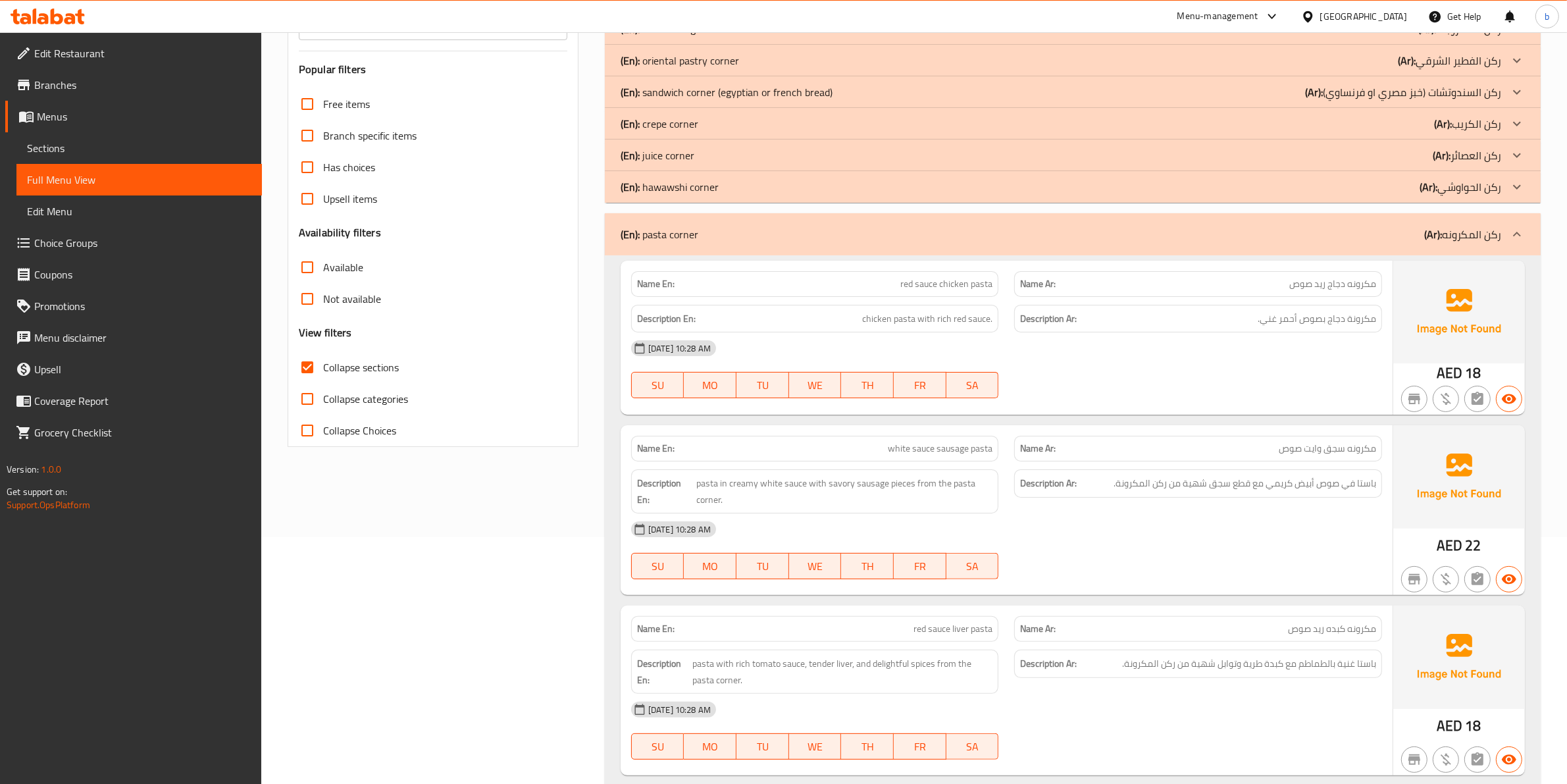
click at [1514, 245] on div at bounding box center [1517, 234] width 32 height 32
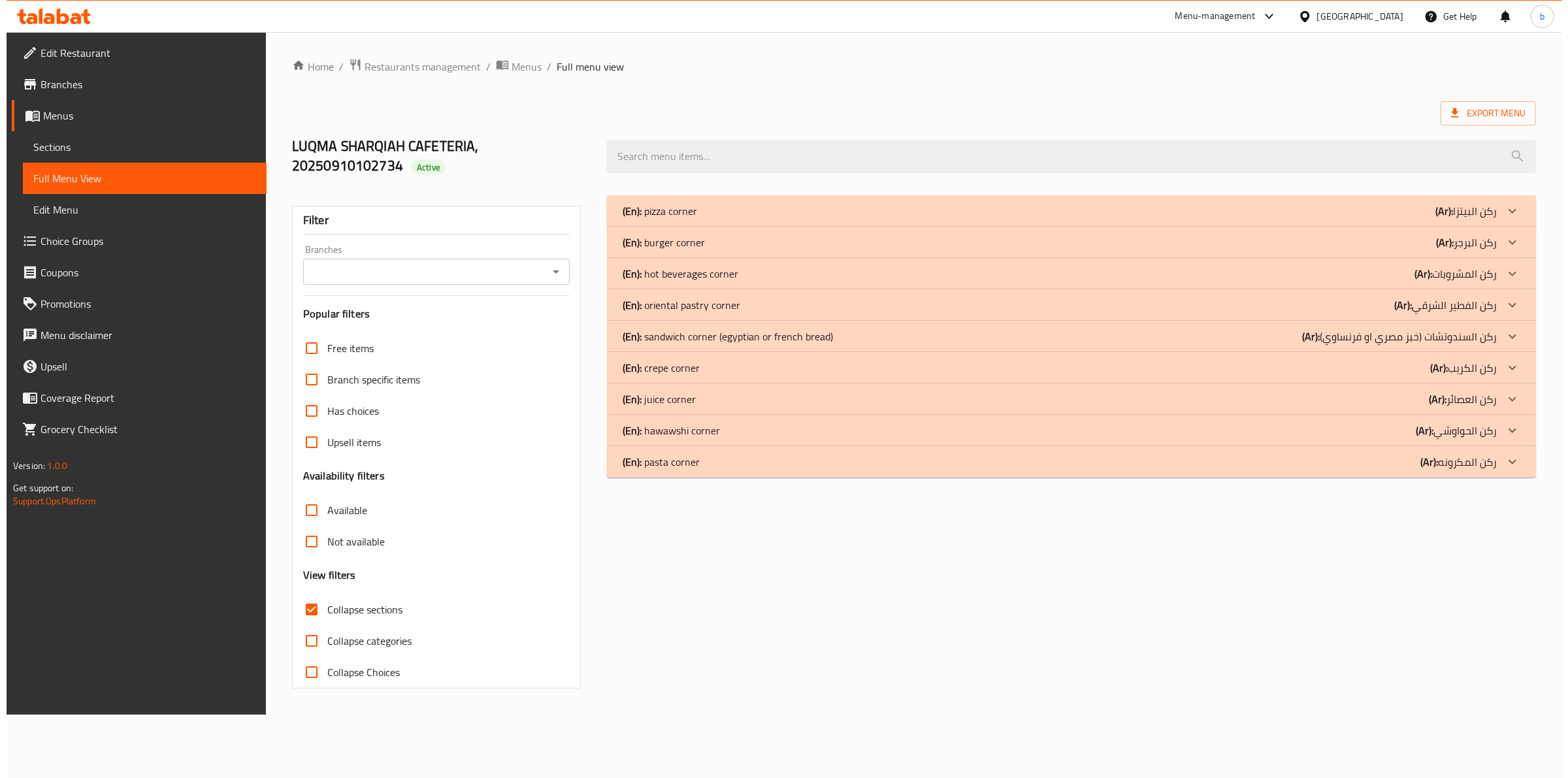
scroll to position [0, 0]
